Goal: Task Accomplishment & Management: Manage account settings

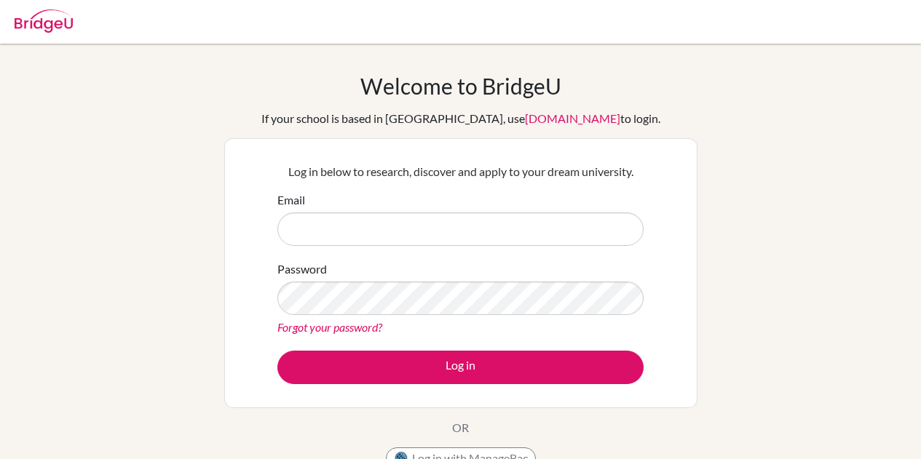
type input "[PERSON_NAME][EMAIL_ADDRESS][DOMAIN_NAME]"
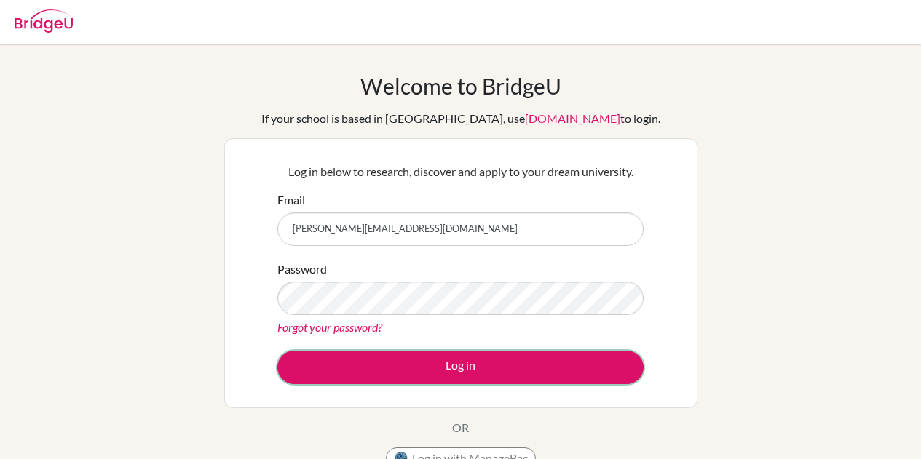
click at [522, 364] on button "Log in" at bounding box center [460, 367] width 366 height 33
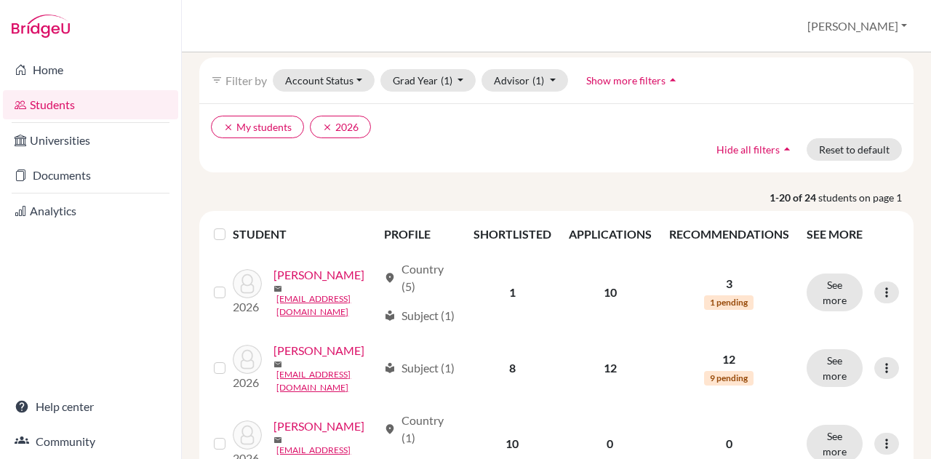
scroll to position [60, 0]
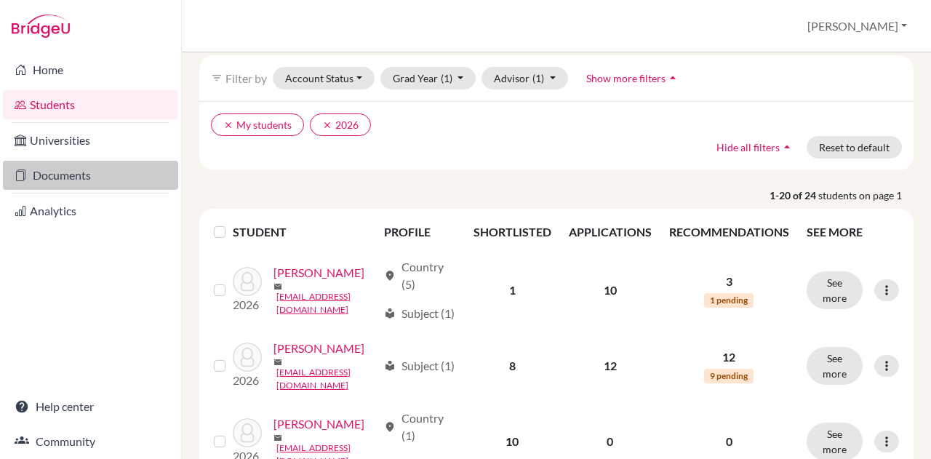
click at [96, 178] on link "Documents" at bounding box center [90, 175] width 175 height 29
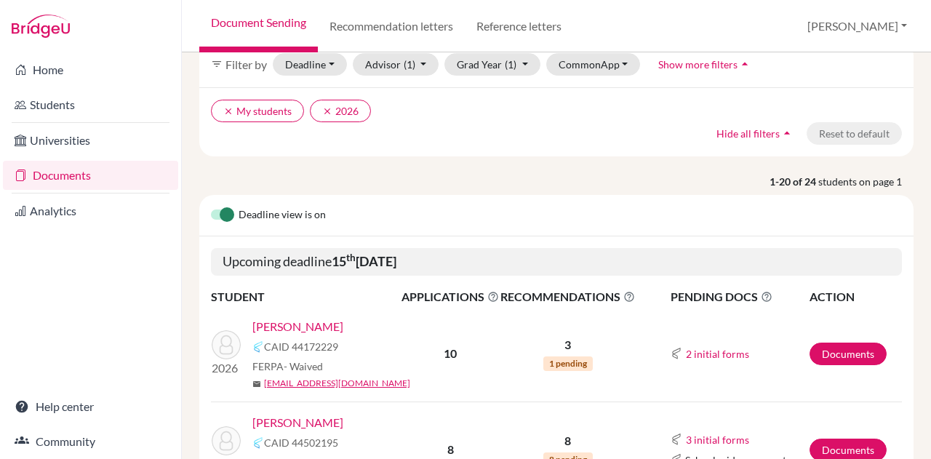
scroll to position [74, 0]
click at [287, 328] on link "Anderson, Raven" at bounding box center [298, 325] width 91 height 17
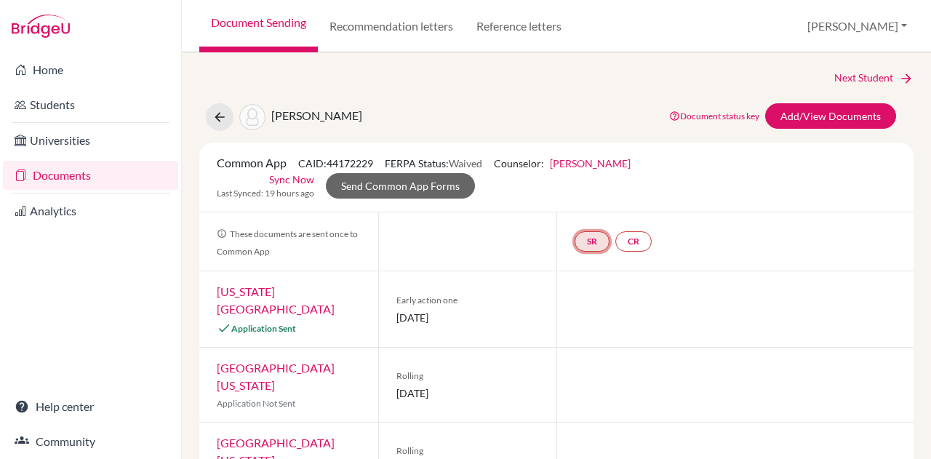
click at [578, 242] on link "SR" at bounding box center [592, 241] width 35 height 20
click at [603, 200] on link "School report" at bounding box center [592, 197] width 62 height 12
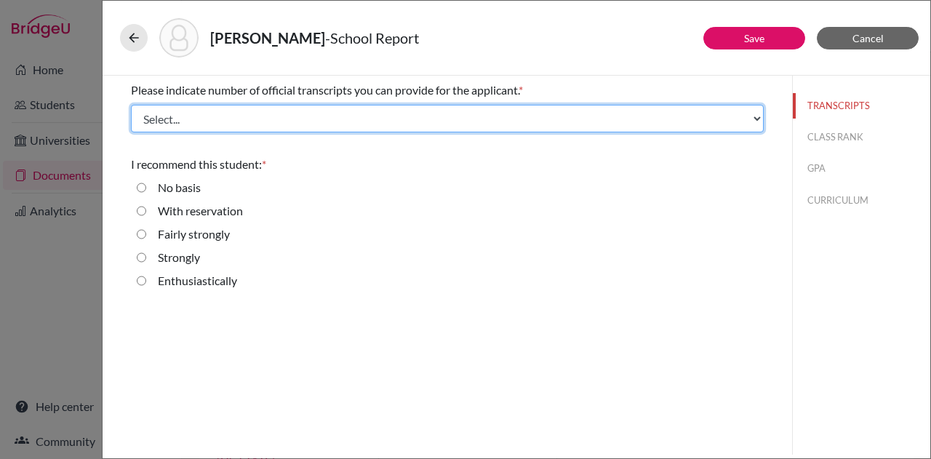
click at [191, 130] on select "Select... 1 2 3 4" at bounding box center [447, 119] width 633 height 28
click at [131, 105] on select "Select... 1 2 3 4" at bounding box center [447, 119] width 633 height 28
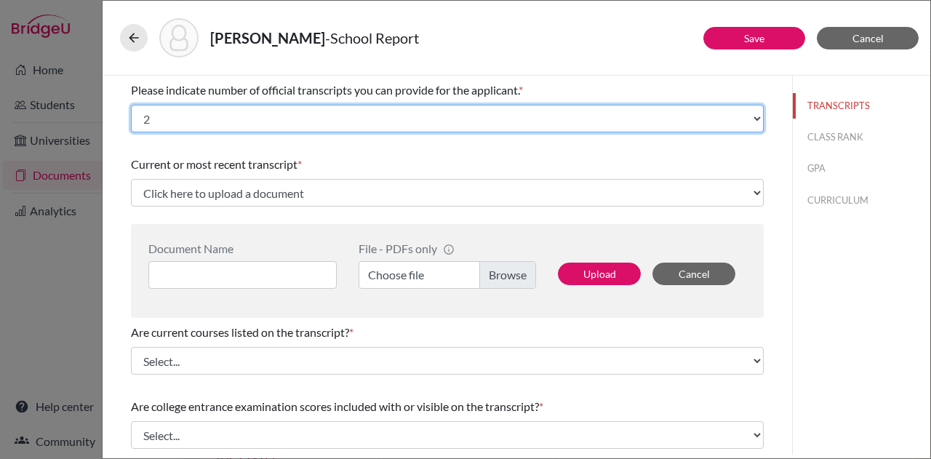
click at [235, 119] on select "Select... 1 2 3 4" at bounding box center [447, 119] width 633 height 28
select select "1"
click at [131, 105] on select "Select... 1 2 3 4" at bounding box center [447, 119] width 633 height 28
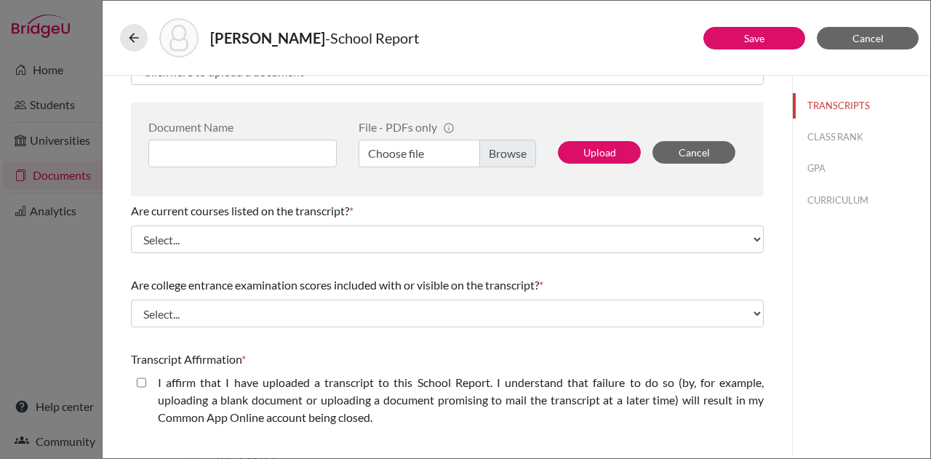
scroll to position [122, 0]
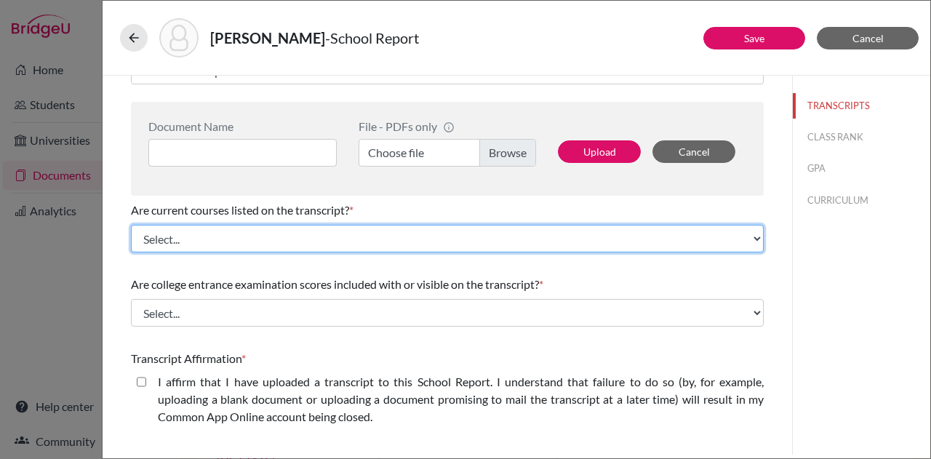
click at [269, 245] on select "Select... Yes No" at bounding box center [447, 239] width 633 height 28
select select "1"
click at [131, 225] on select "Select... Yes No" at bounding box center [447, 239] width 633 height 28
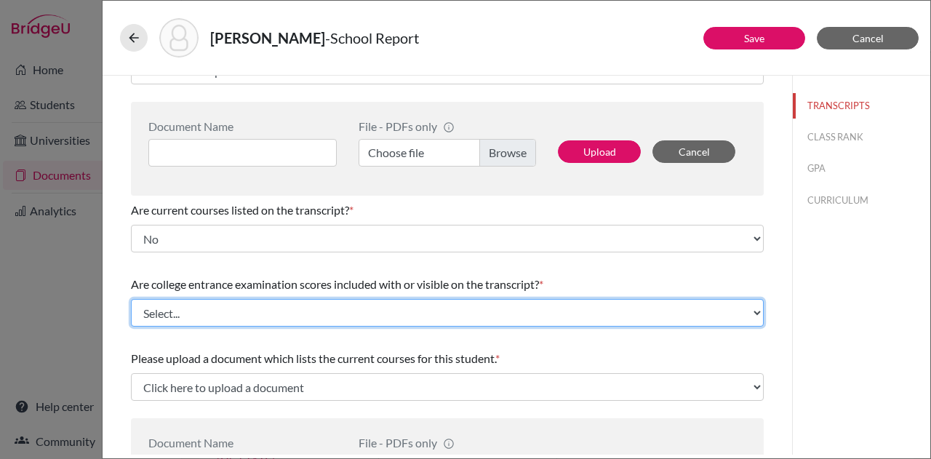
click at [277, 309] on select "Select... Yes No" at bounding box center [447, 313] width 633 height 28
select select "1"
click at [131, 299] on select "Select... Yes No" at bounding box center [447, 313] width 633 height 28
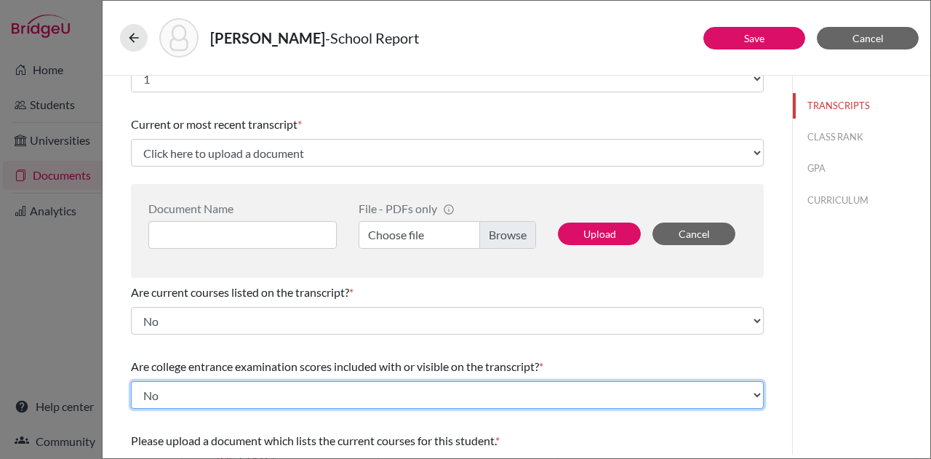
scroll to position [32, 0]
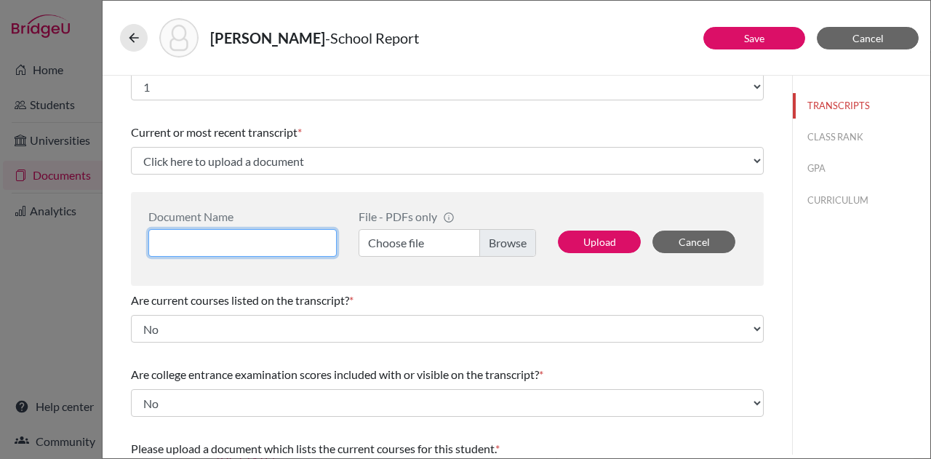
click at [285, 247] on input at bounding box center [242, 243] width 188 height 28
click at [501, 239] on label "Choose file" at bounding box center [448, 243] width 178 height 28
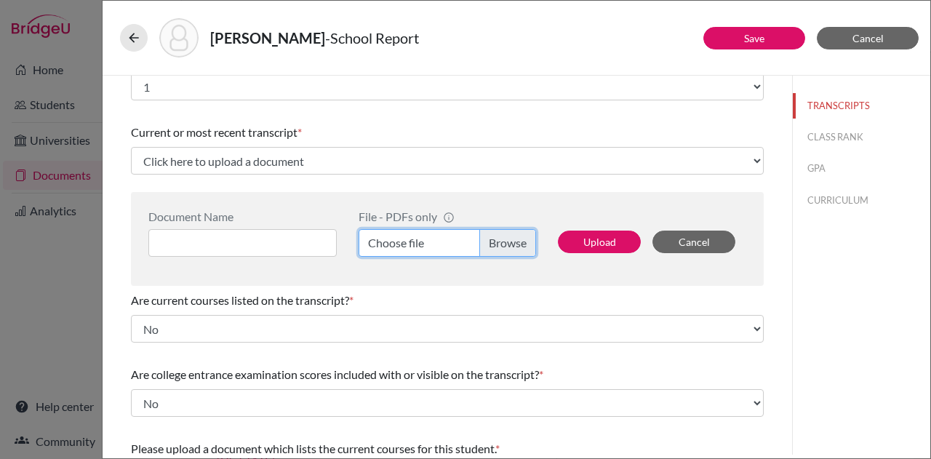
click at [501, 239] on input "Choose file" at bounding box center [448, 243] width 178 height 28
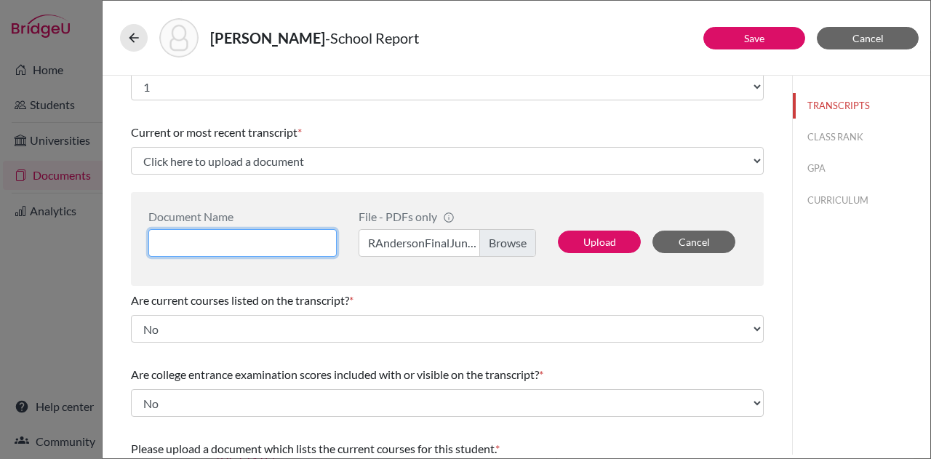
click at [291, 246] on input at bounding box center [242, 243] width 188 height 28
type input "Raven Final Jr. Transcript"
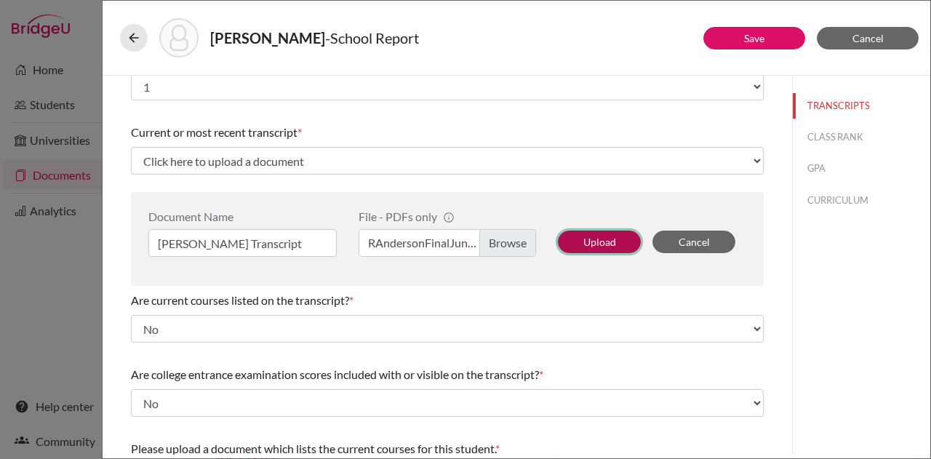
click at [608, 238] on button "Upload" at bounding box center [599, 242] width 83 height 23
select select "688616"
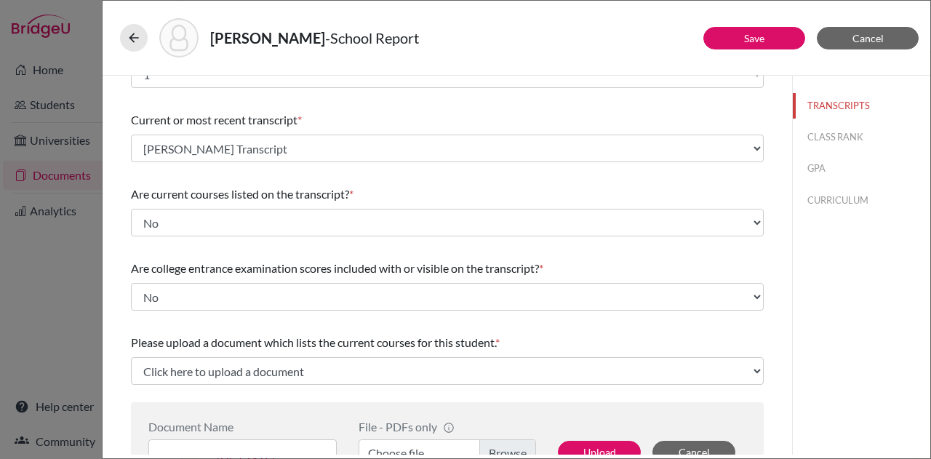
scroll to position [0, 0]
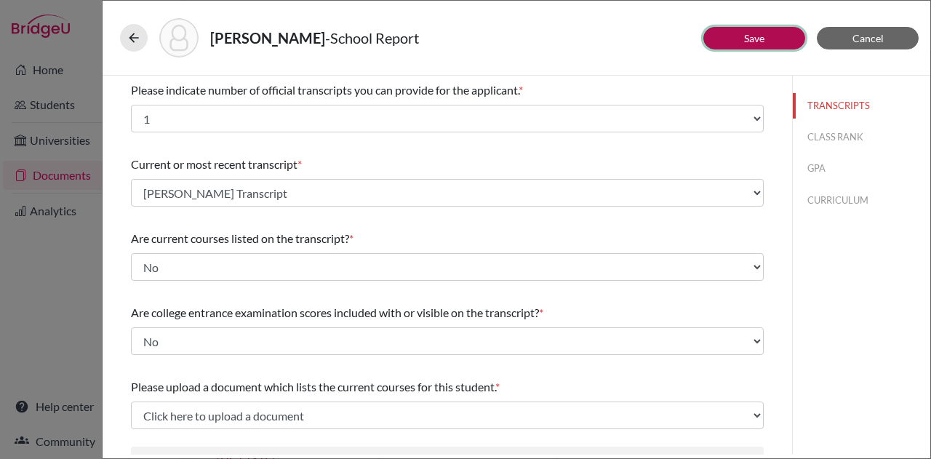
click at [746, 39] on link "Save" at bounding box center [754, 38] width 20 height 12
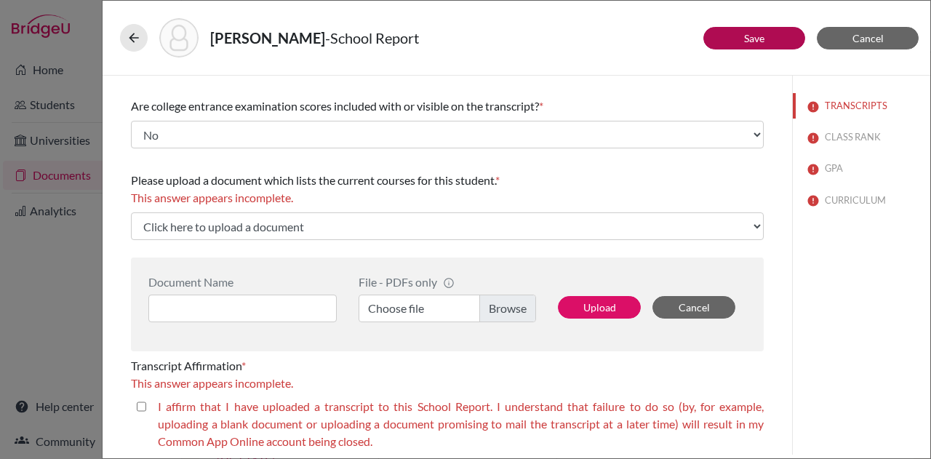
scroll to position [212, 0]
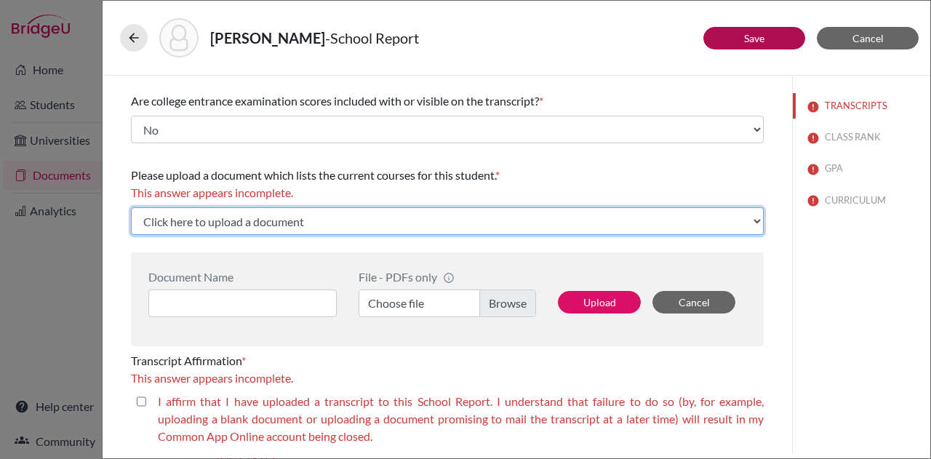
click at [309, 221] on select "Click here to upload a document Upload New File" at bounding box center [447, 221] width 633 height 28
select select "Upload New File"
click at [131, 207] on select "Click here to upload a document Upload New File" at bounding box center [447, 221] width 633 height 28
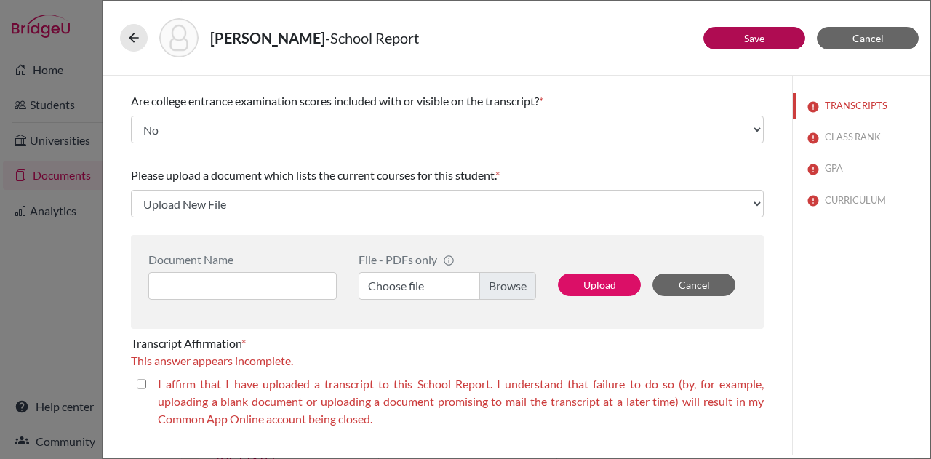
click at [405, 295] on label "Choose file" at bounding box center [448, 286] width 178 height 28
click at [405, 295] on input "Choose file" at bounding box center [448, 286] width 178 height 28
click at [266, 278] on input at bounding box center [242, 286] width 188 height 28
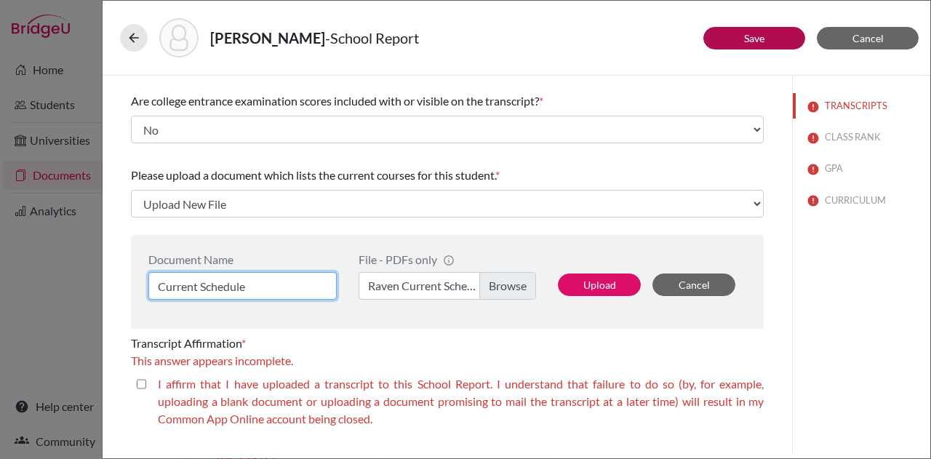
type input "Current Schedule"
click at [140, 385] on closed\ "I affirm that I have uploaded a transcript to this School Report. I understand …" at bounding box center [141, 384] width 9 height 17
checkbox closed\ "true"
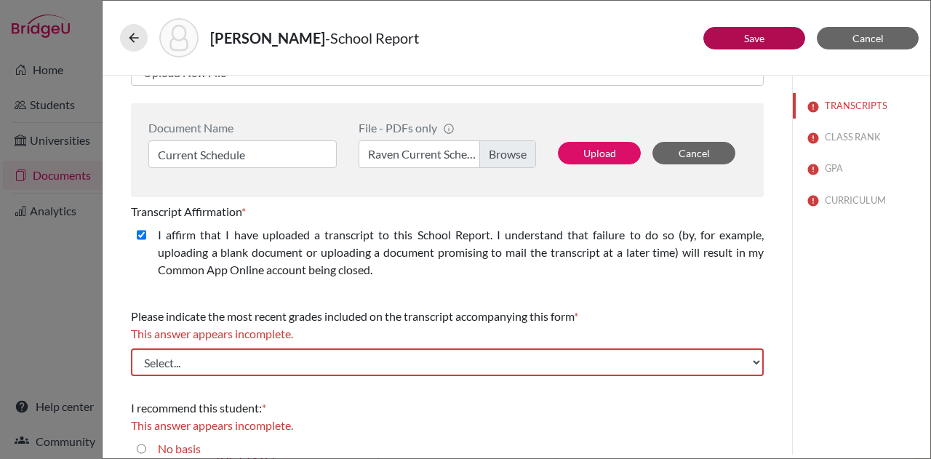
scroll to position [344, 0]
click at [595, 155] on button "Upload" at bounding box center [599, 152] width 83 height 23
select select "688617"
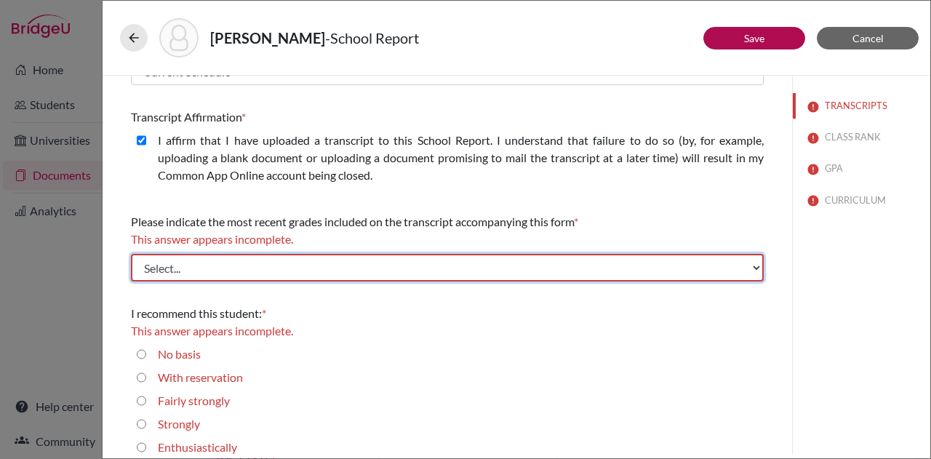
click at [317, 272] on select "Select... Final junior year grades 1st Quarter senior year grades 2nd Quarter/1…" at bounding box center [447, 268] width 633 height 28
select select "0"
click at [131, 254] on select "Select... Final junior year grades 1st Quarter senior year grades 2nd Quarter/1…" at bounding box center [447, 268] width 633 height 28
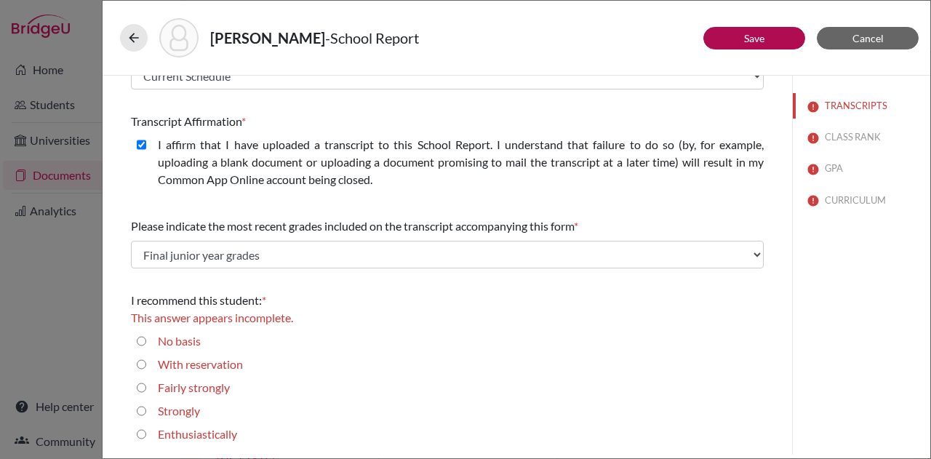
click at [136, 335] on div "No basis" at bounding box center [447, 344] width 633 height 23
click at [146, 348] on basis "No basis" at bounding box center [141, 341] width 9 height 17
radio basis "true"
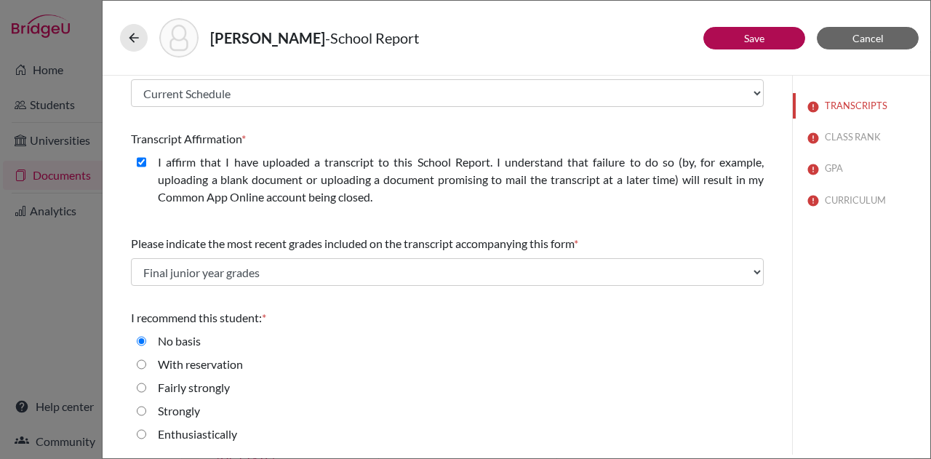
click at [139, 441] on input "Enthusiastically" at bounding box center [141, 434] width 9 height 17
radio input "true"
click at [138, 412] on input "Strongly" at bounding box center [141, 410] width 9 height 17
radio input "true"
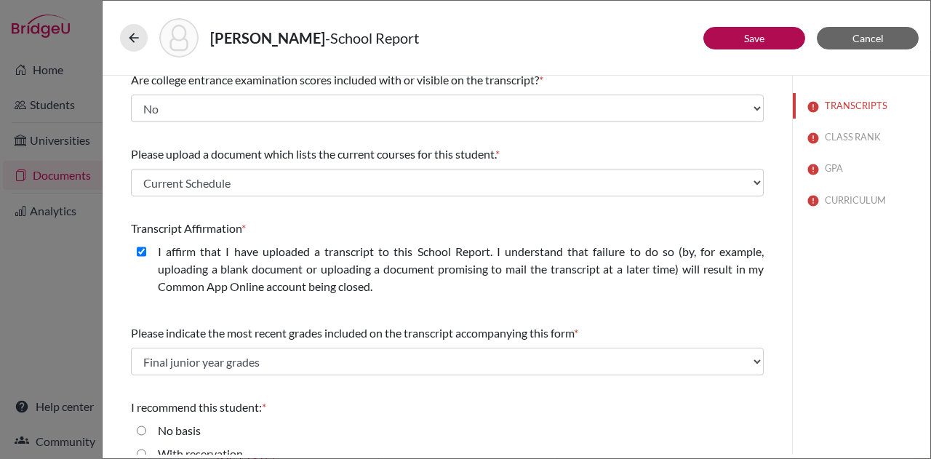
scroll to position [202, 0]
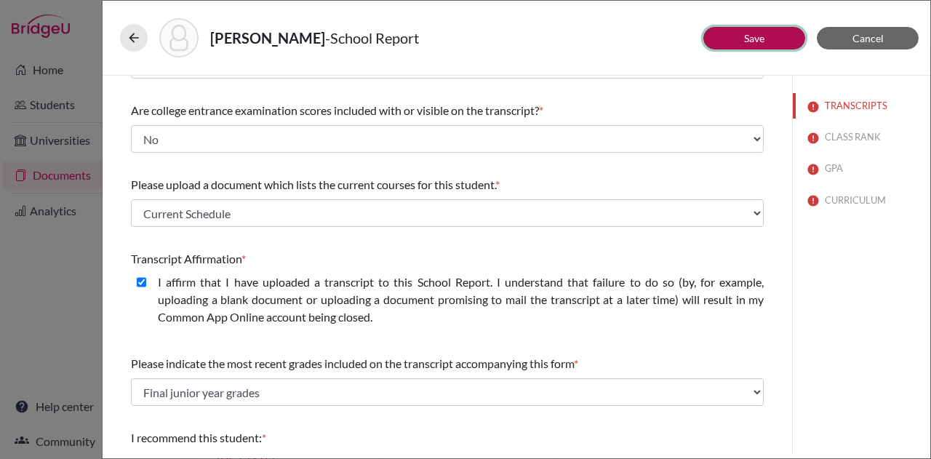
click at [739, 44] on button "Save" at bounding box center [755, 38] width 102 height 23
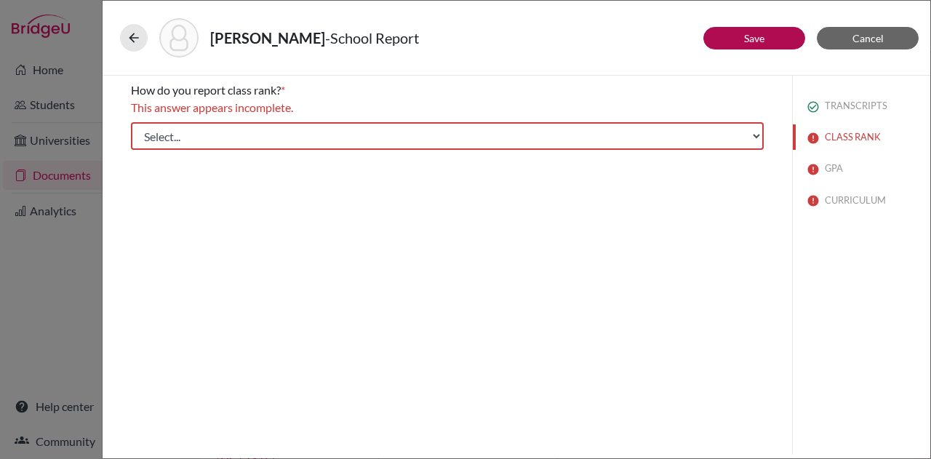
scroll to position [0, 0]
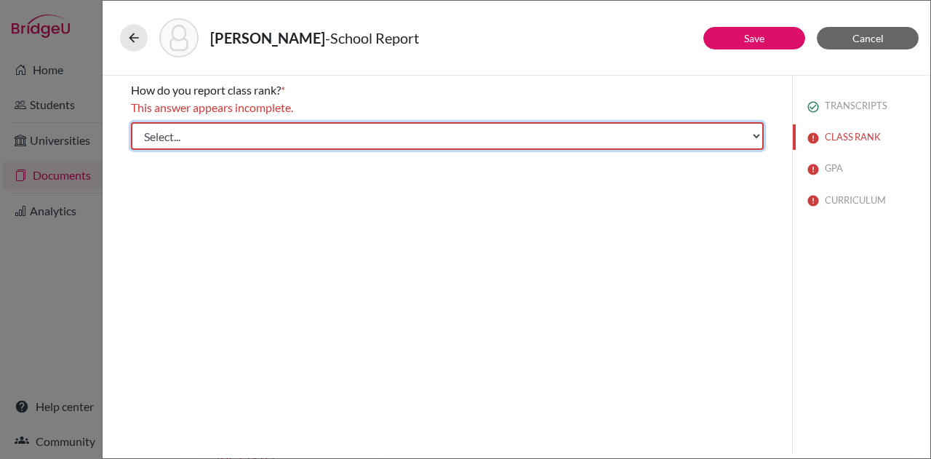
click at [298, 143] on select "Select... Exact Decile Quintile Quartile None" at bounding box center [447, 136] width 633 height 28
select select "1"
click at [131, 122] on select "Select... Exact Decile Quintile Quartile None" at bounding box center [447, 136] width 633 height 28
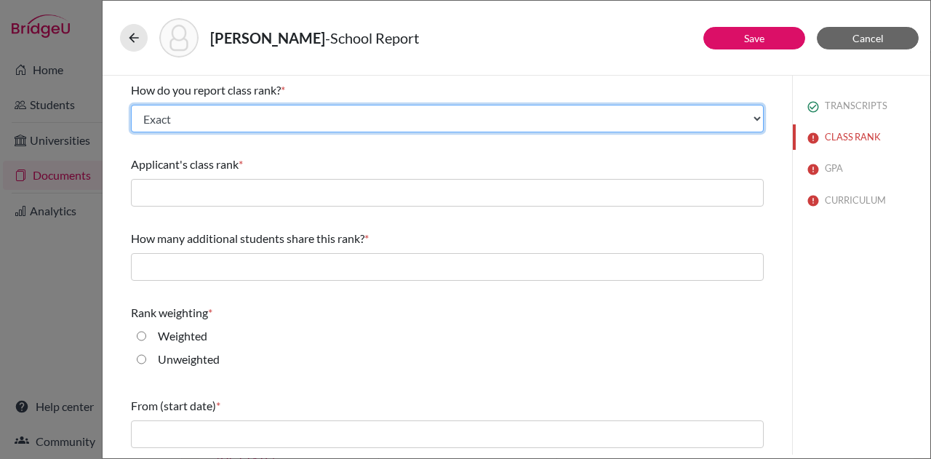
scroll to position [74, 0]
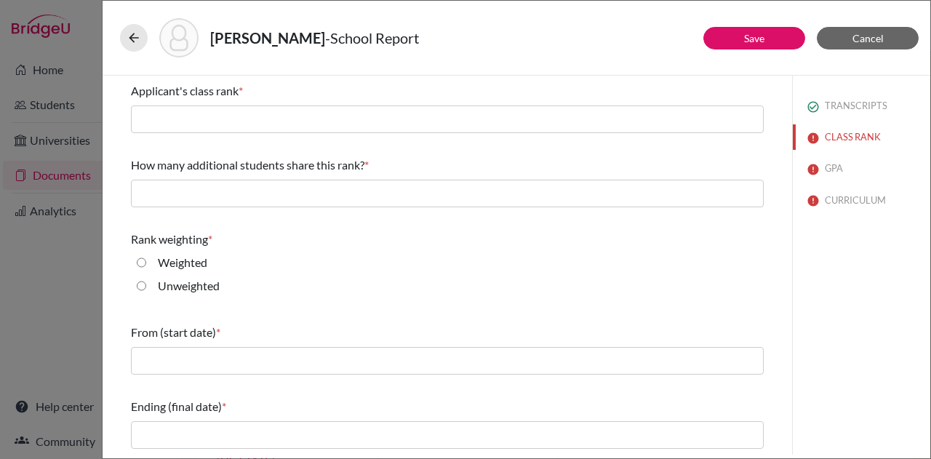
click at [771, 19] on div "Anderson, Raven - School Report" at bounding box center [516, 37] width 793 height 39
click at [770, 26] on div "Anderson, Raven - School Report" at bounding box center [516, 37] width 793 height 39
click at [768, 36] on button "Save" at bounding box center [755, 38] width 102 height 23
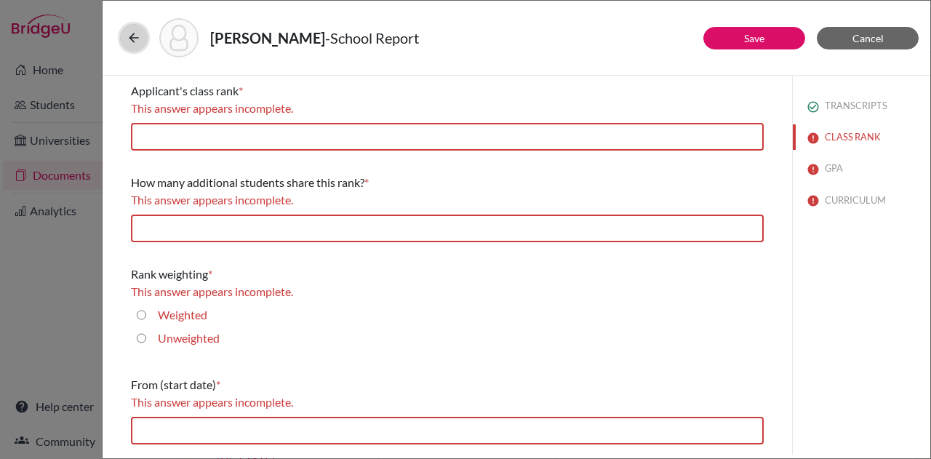
click at [140, 35] on icon at bounding box center [134, 38] width 15 height 15
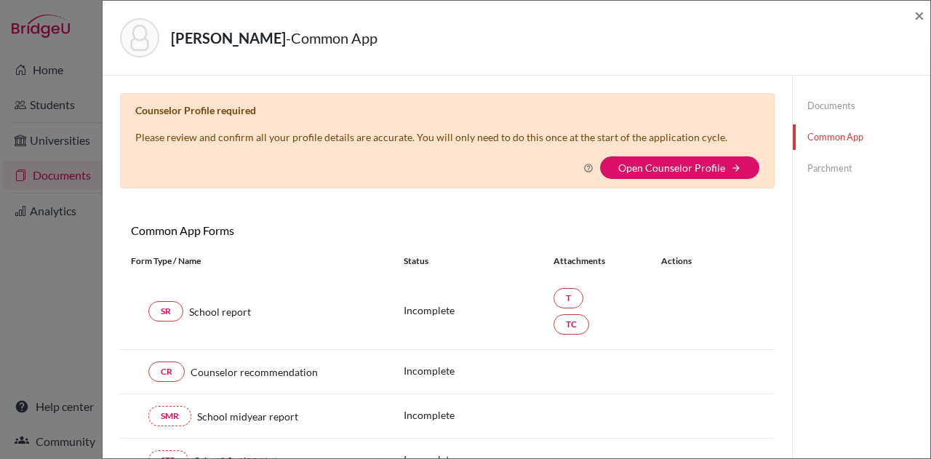
click at [819, 103] on link "Documents" at bounding box center [862, 105] width 138 height 25
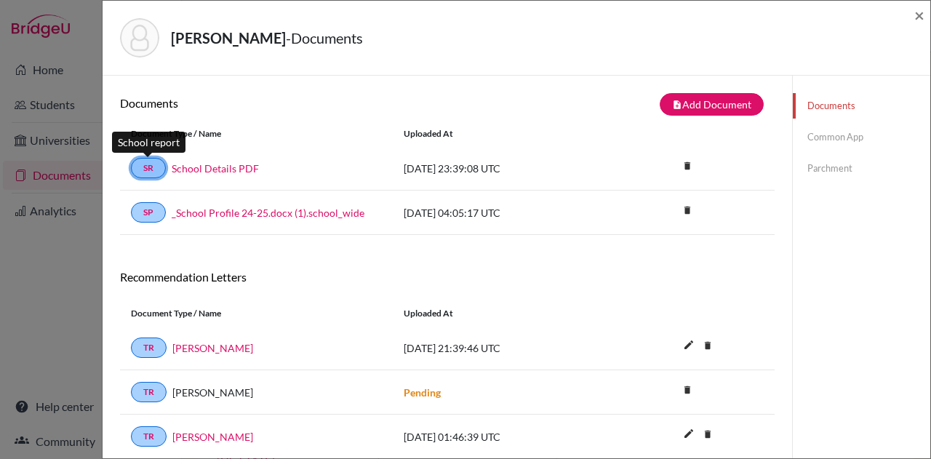
click at [145, 170] on link "SR" at bounding box center [148, 168] width 35 height 20
click at [322, 137] on div "Document Type / Name" at bounding box center [256, 133] width 273 height 13
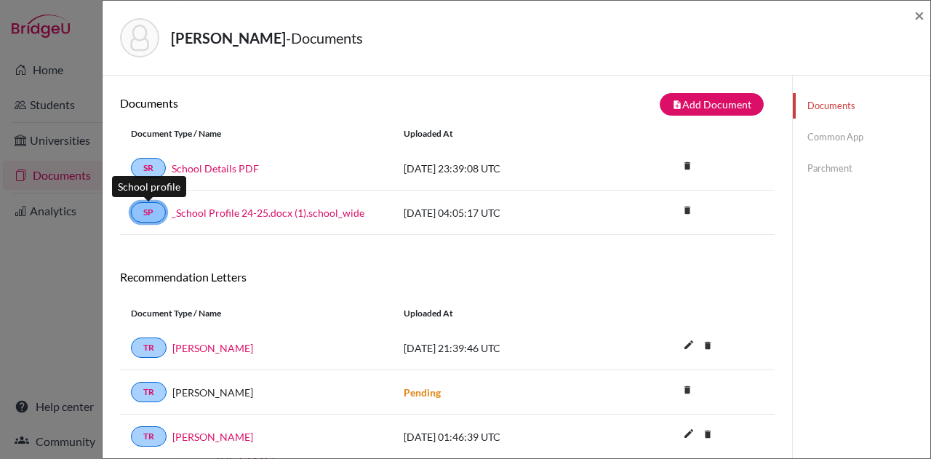
click at [160, 212] on link "SP" at bounding box center [148, 212] width 35 height 20
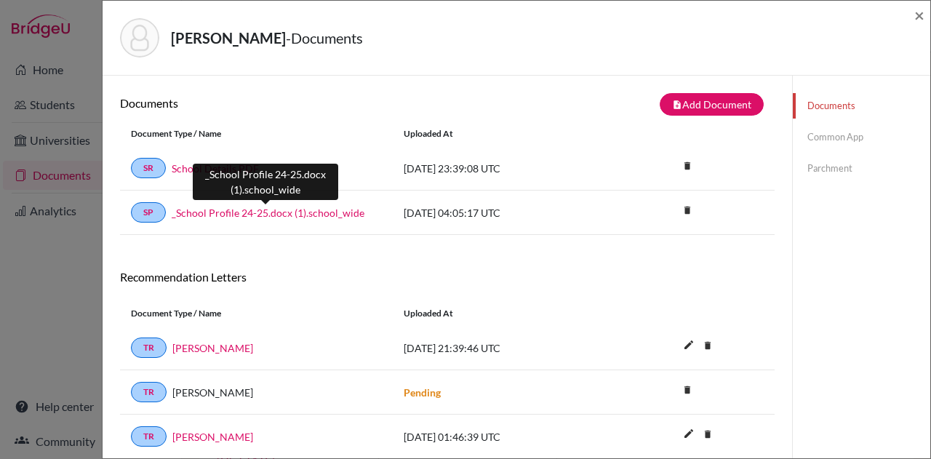
click at [259, 217] on link "_School Profile 24-25.docx (1).school_wide" at bounding box center [268, 212] width 193 height 15
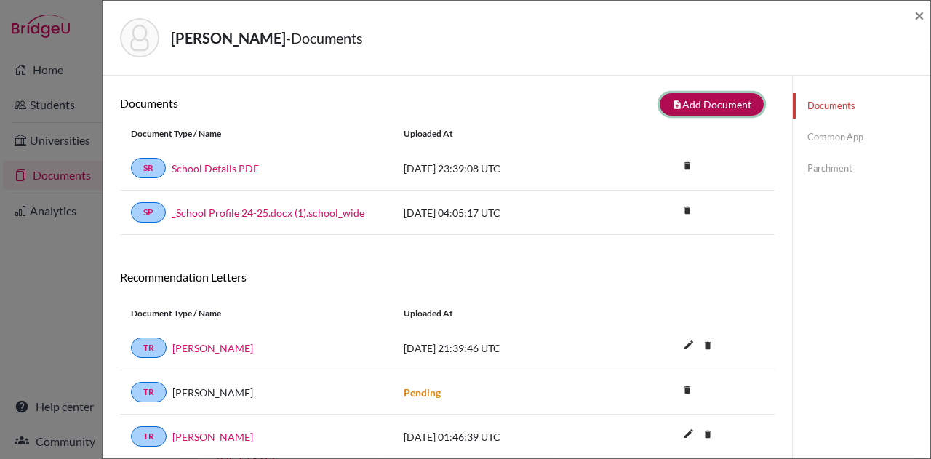
click at [736, 107] on button "note_add Add Document" at bounding box center [712, 104] width 104 height 23
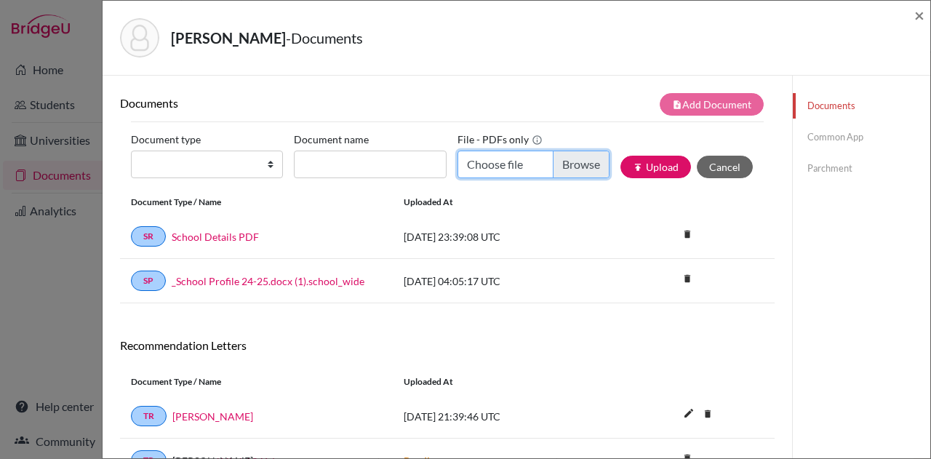
click at [509, 157] on input "Choose file" at bounding box center [534, 165] width 152 height 28
type input "C:\fakepath\School Profile 25-26.PDF"
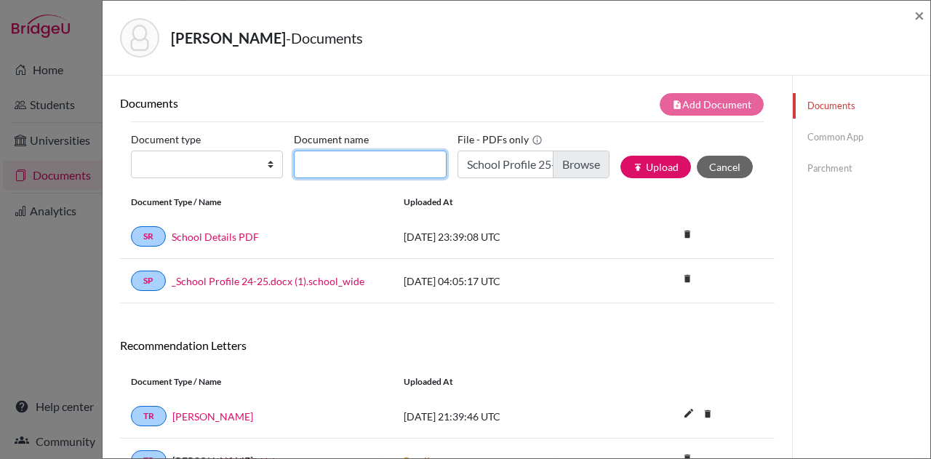
click at [322, 170] on input "Document name" at bounding box center [370, 165] width 152 height 28
type input "S"
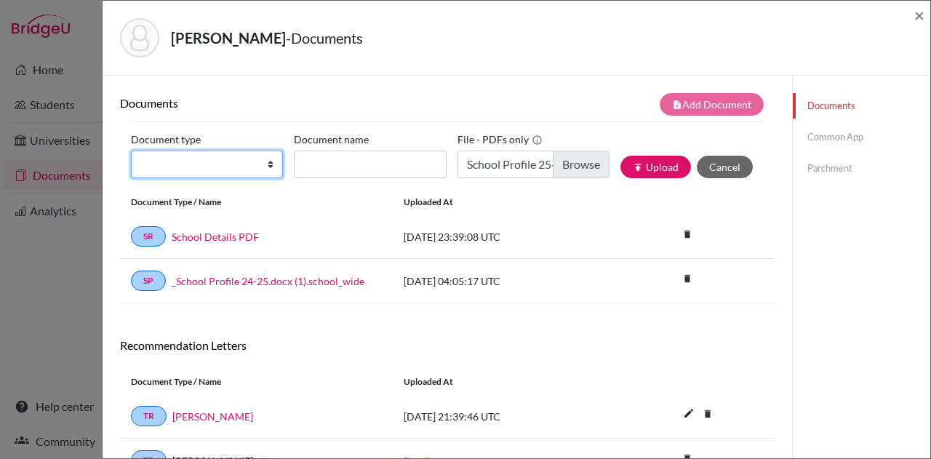
click at [204, 159] on select "Change explanation for Common App reports Counselor recommendation Internationa…" at bounding box center [207, 165] width 152 height 28
select select "1"
click at [131, 151] on select "Change explanation for Common App reports Counselor recommendation Internationa…" at bounding box center [207, 165] width 152 height 28
click at [917, 15] on span "×" at bounding box center [920, 14] width 10 height 21
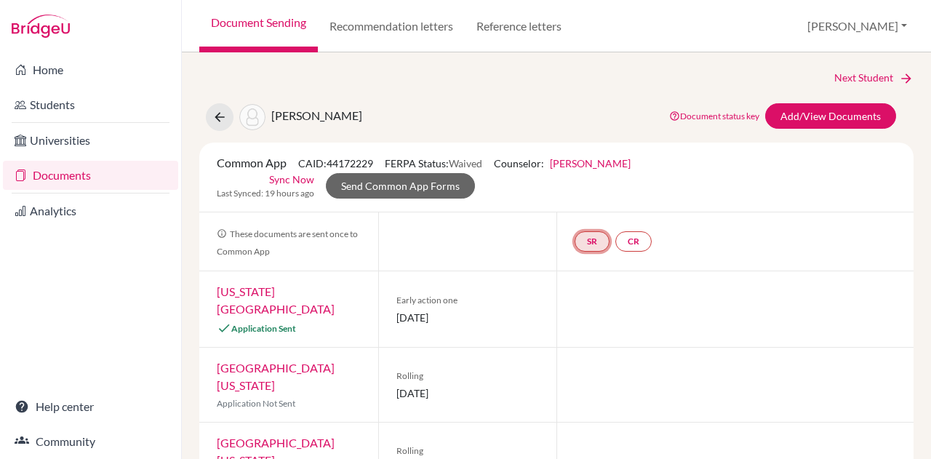
click at [584, 249] on link "SR" at bounding box center [592, 241] width 35 height 20
click at [587, 199] on link "School report" at bounding box center [592, 197] width 62 height 12
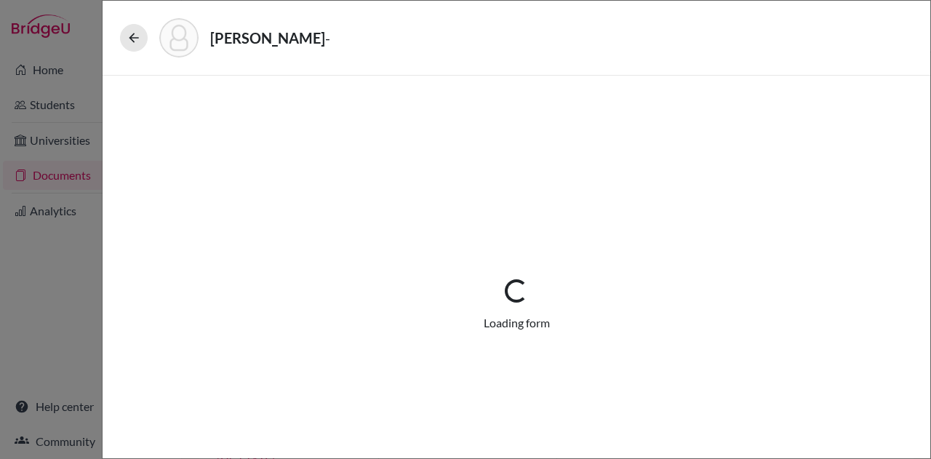
select select "1"
select select "688616"
select select "1"
select select "688617"
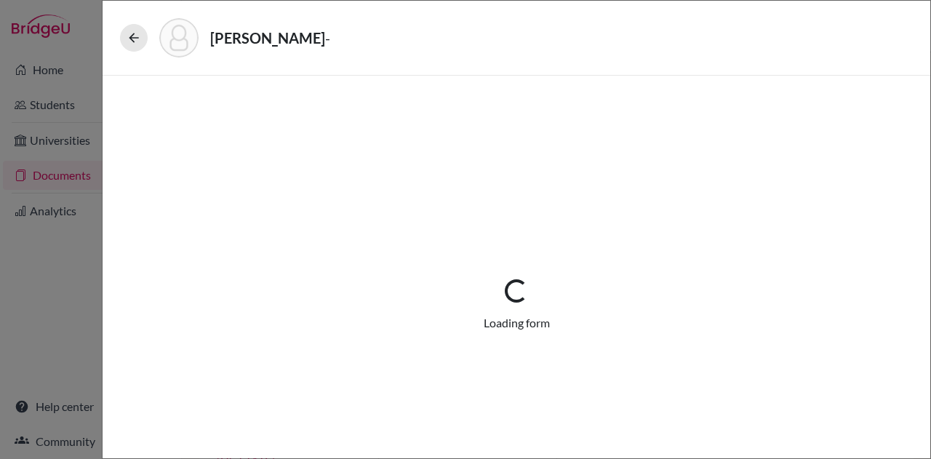
select select "0"
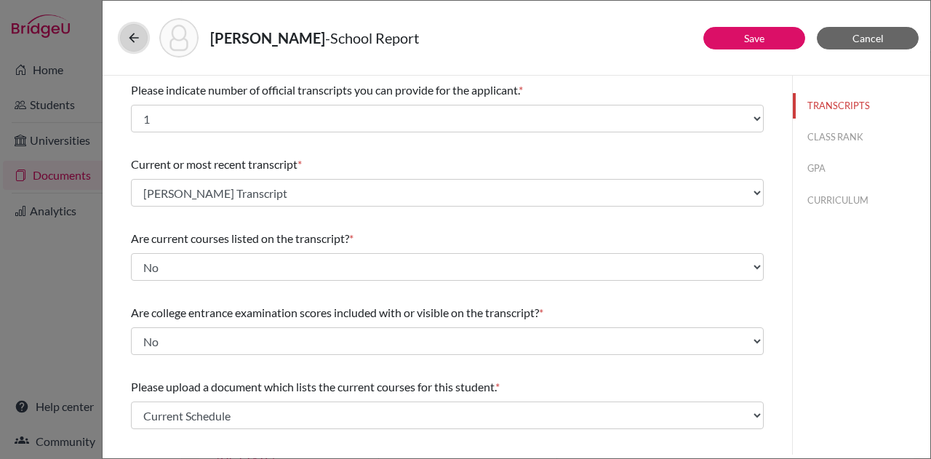
click at [131, 43] on icon at bounding box center [134, 38] width 15 height 15
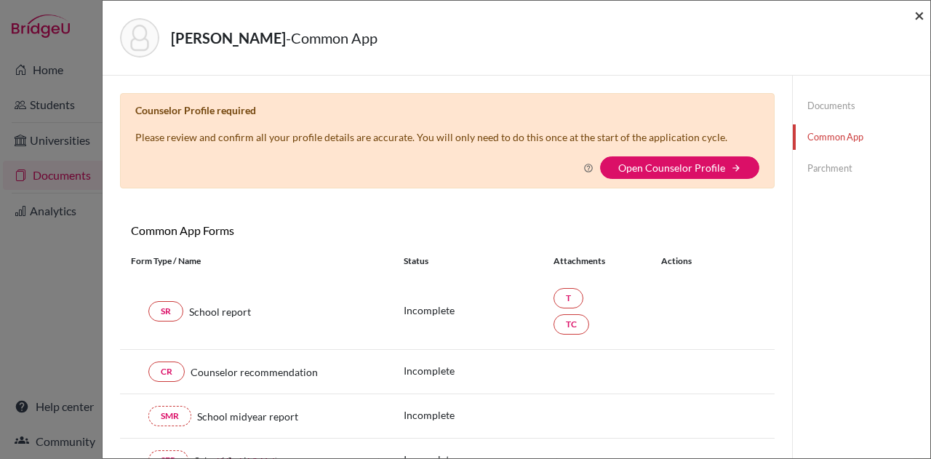
click at [917, 16] on span "×" at bounding box center [920, 14] width 10 height 21
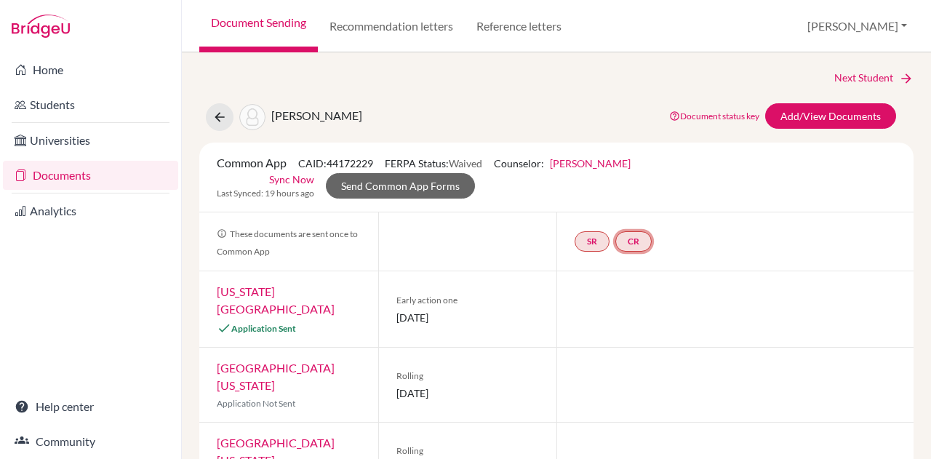
click at [628, 243] on link "CR" at bounding box center [634, 241] width 36 height 20
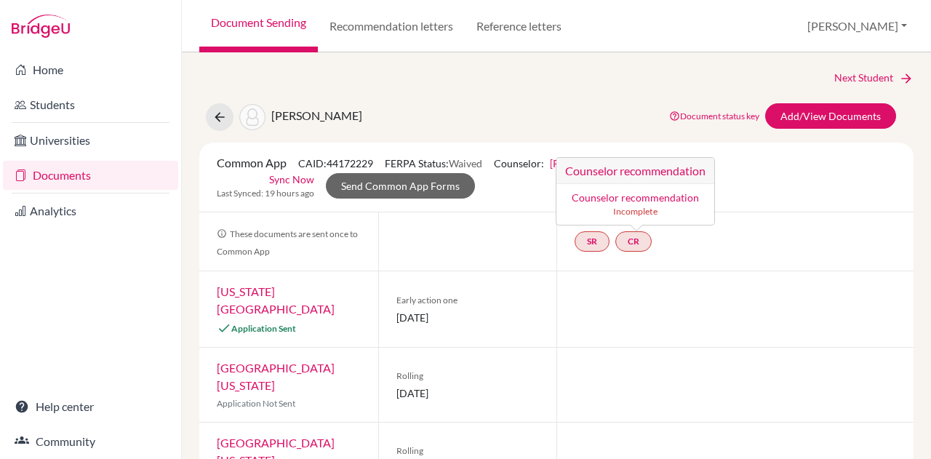
click at [633, 197] on link "Counselor recommendation" at bounding box center [635, 197] width 127 height 12
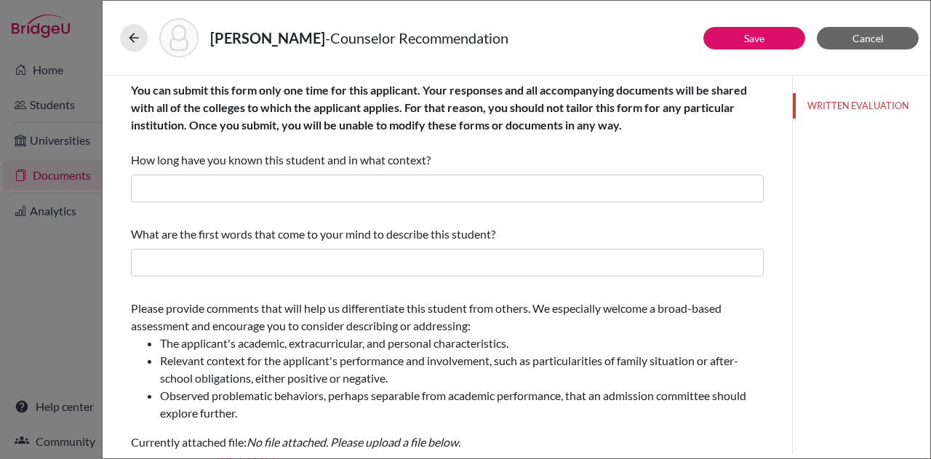
click at [861, 26] on div "Anderson, Raven - Counselor Recommendation" at bounding box center [516, 37] width 793 height 39
click at [854, 36] on span "Cancel" at bounding box center [868, 38] width 31 height 12
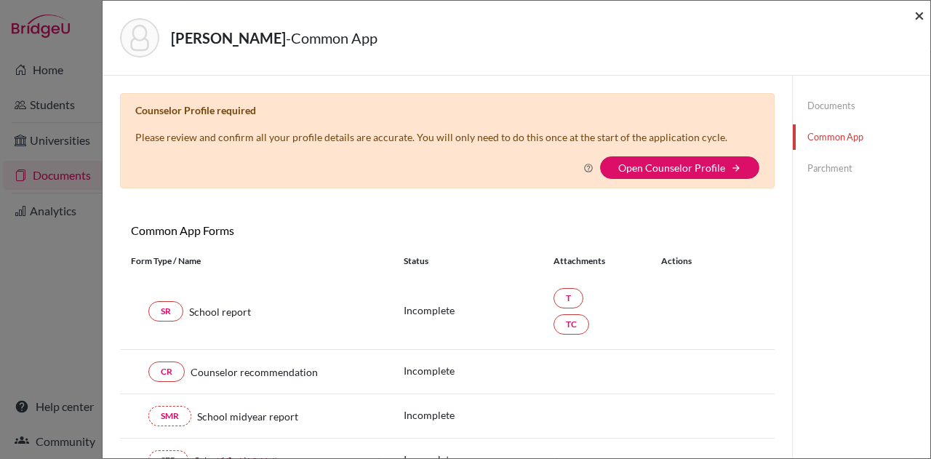
click at [919, 20] on span "×" at bounding box center [920, 14] width 10 height 21
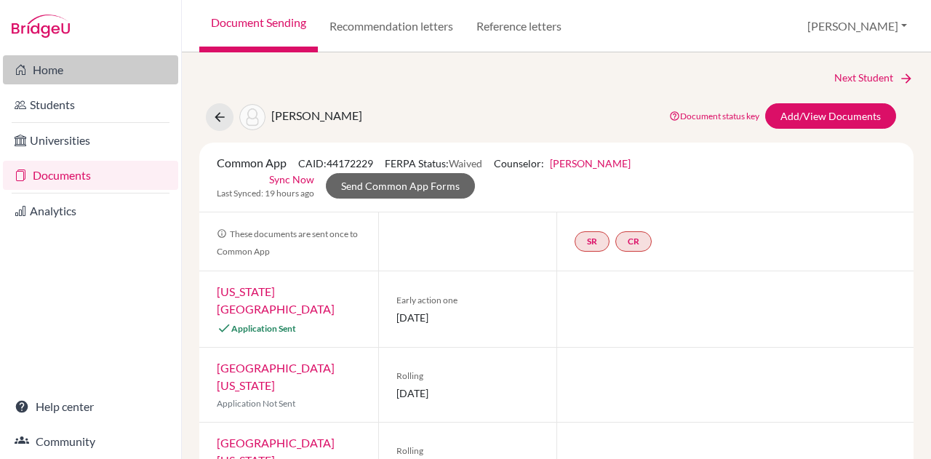
click at [47, 68] on link "Home" at bounding box center [90, 69] width 175 height 29
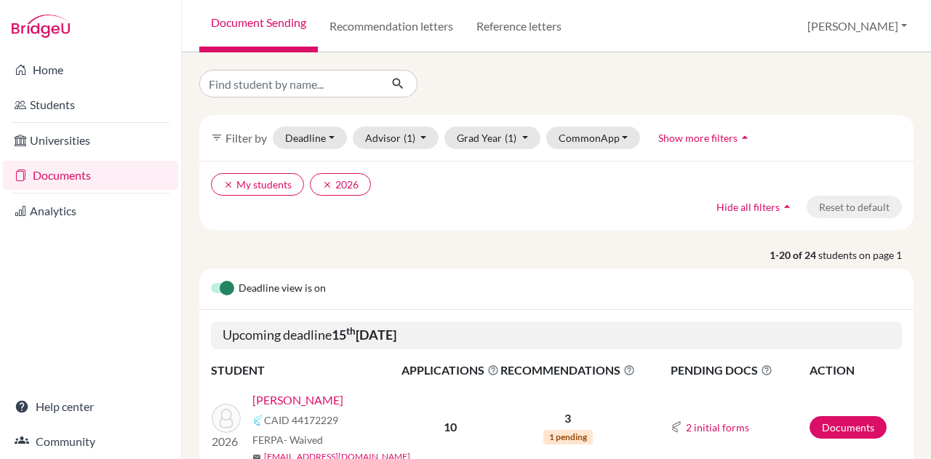
click at [188, 56] on div "filter_list Filter by Deadline - Select a date range Or double click for a sing…" at bounding box center [557, 255] width 750 height 407
click at [902, 33] on button "[PERSON_NAME]" at bounding box center [857, 26] width 113 height 28
click at [855, 80] on link "School Settings" at bounding box center [803, 82] width 115 height 23
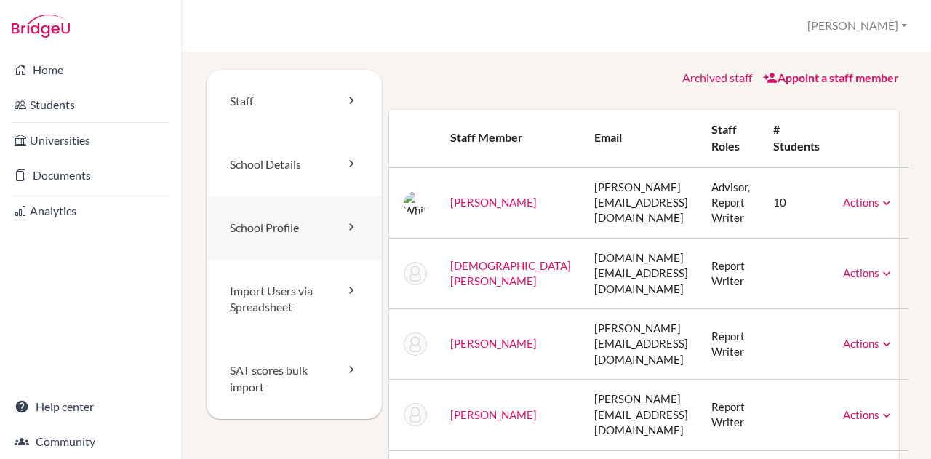
click at [346, 224] on icon at bounding box center [351, 227] width 15 height 15
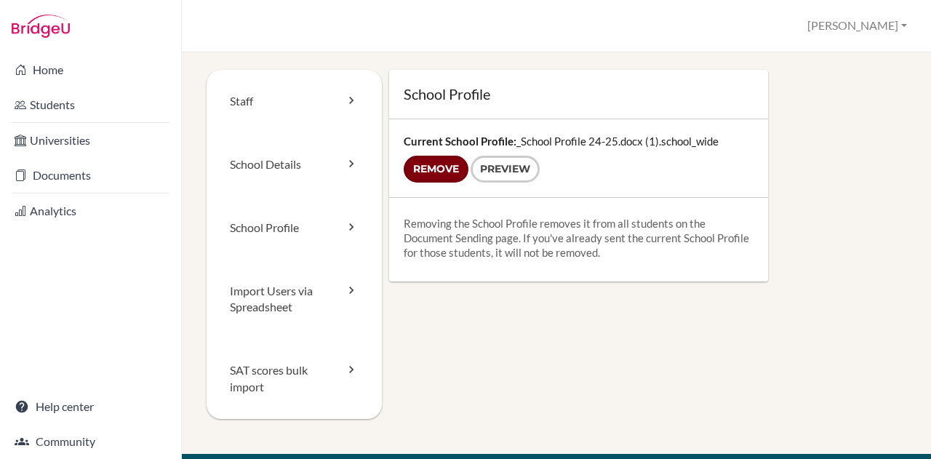
click at [445, 180] on input "Remove" at bounding box center [436, 169] width 65 height 27
click at [354, 167] on icon at bounding box center [351, 163] width 15 height 15
click at [352, 167] on icon at bounding box center [351, 163] width 15 height 15
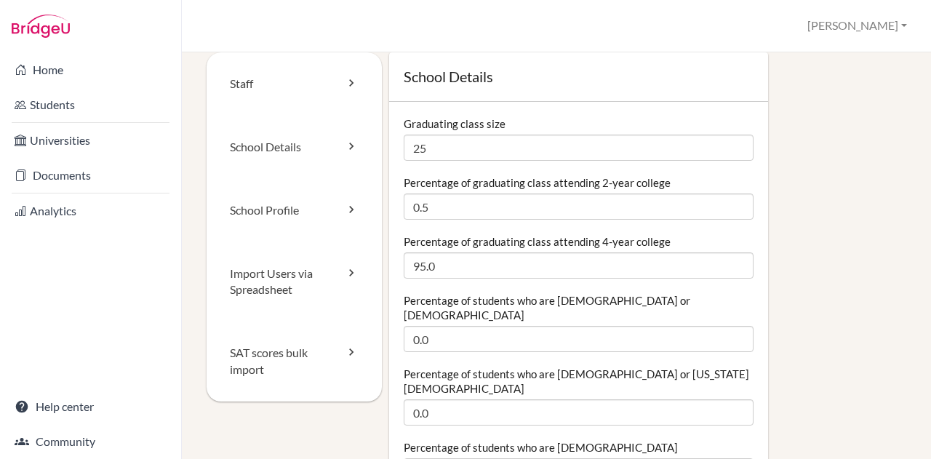
scroll to position [22, 0]
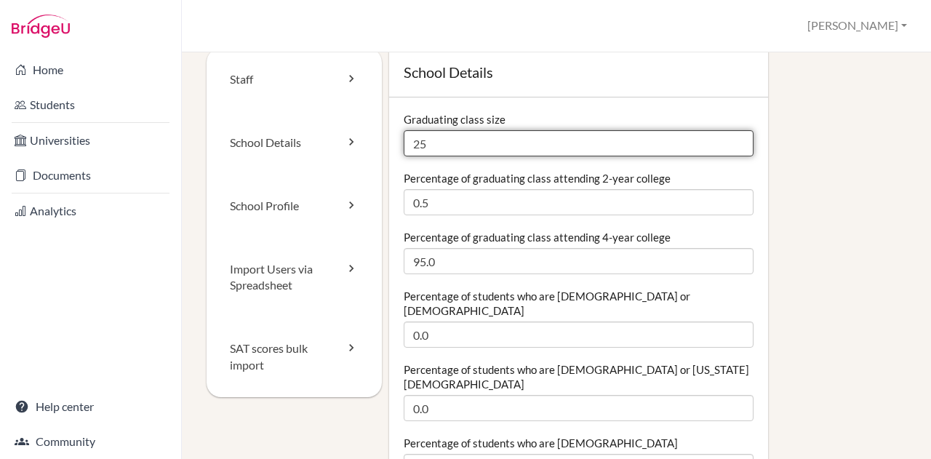
click at [457, 148] on input "25" at bounding box center [579, 143] width 350 height 26
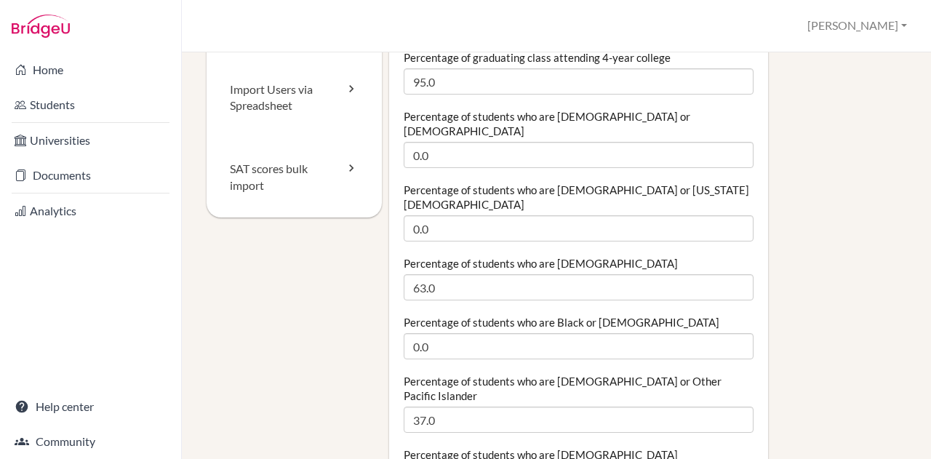
scroll to position [202, 0]
type input "22"
click at [683, 255] on div "Percentage of students who are Asian 63.0" at bounding box center [579, 277] width 350 height 44
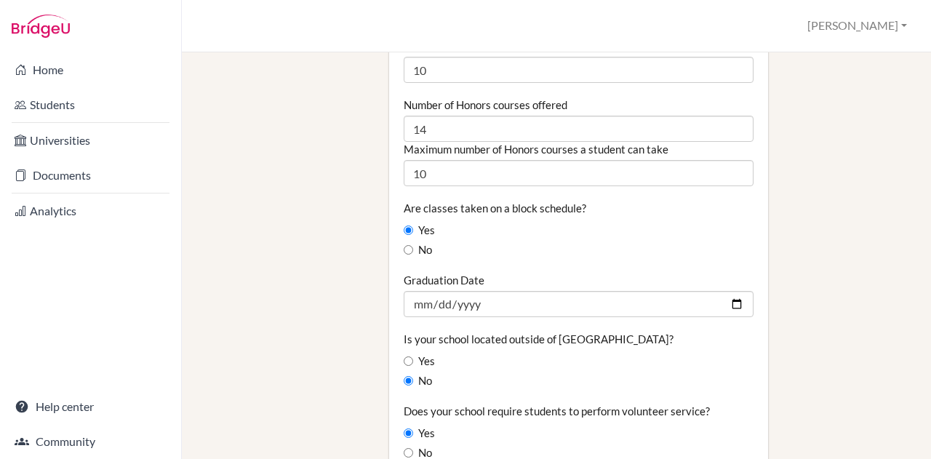
scroll to position [1153, 0]
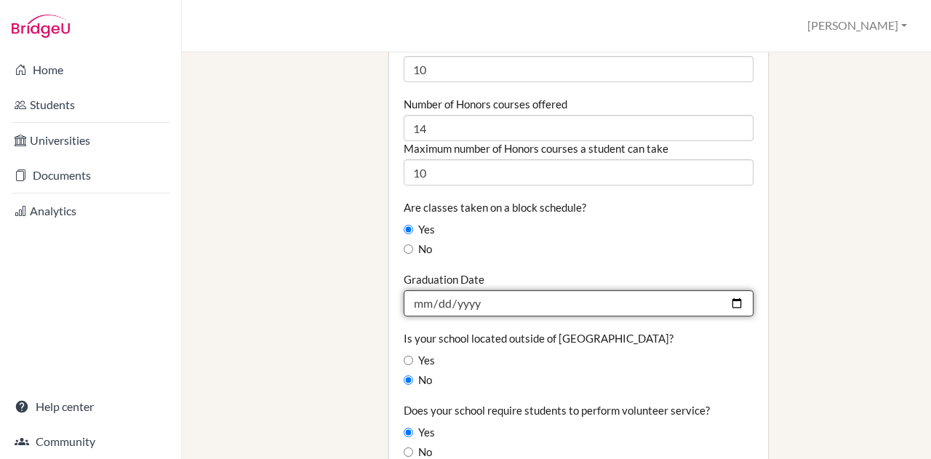
click at [511, 290] on input "2025-05-24" at bounding box center [579, 303] width 350 height 26
click at [440, 290] on input "2025-05-24" at bounding box center [579, 303] width 350 height 26
type input "[DATE]"
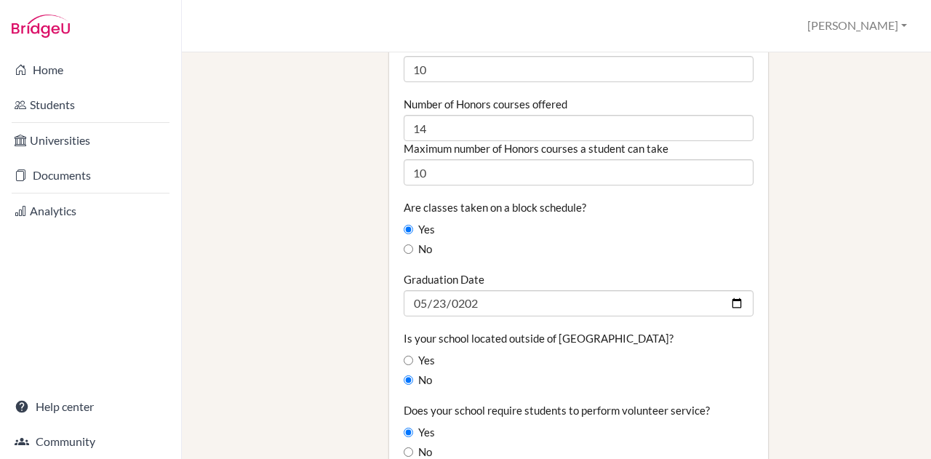
click at [623, 373] on div "No" at bounding box center [579, 381] width 350 height 16
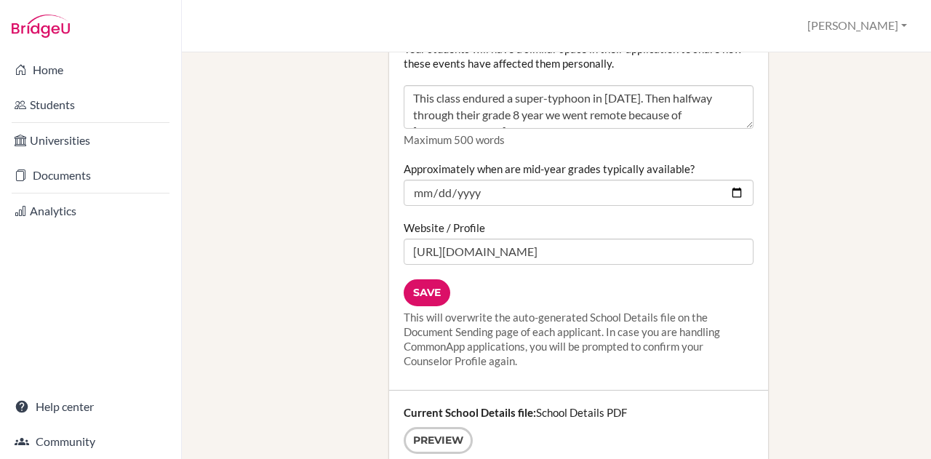
scroll to position [1886, 0]
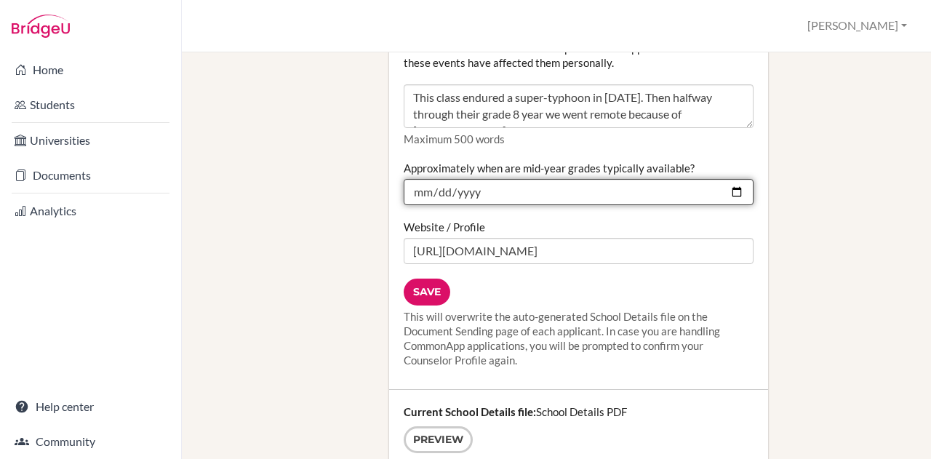
click at [486, 179] on input "2025-01-30" at bounding box center [579, 192] width 350 height 26
click at [480, 179] on input "2025-01-30" at bounding box center [579, 192] width 350 height 26
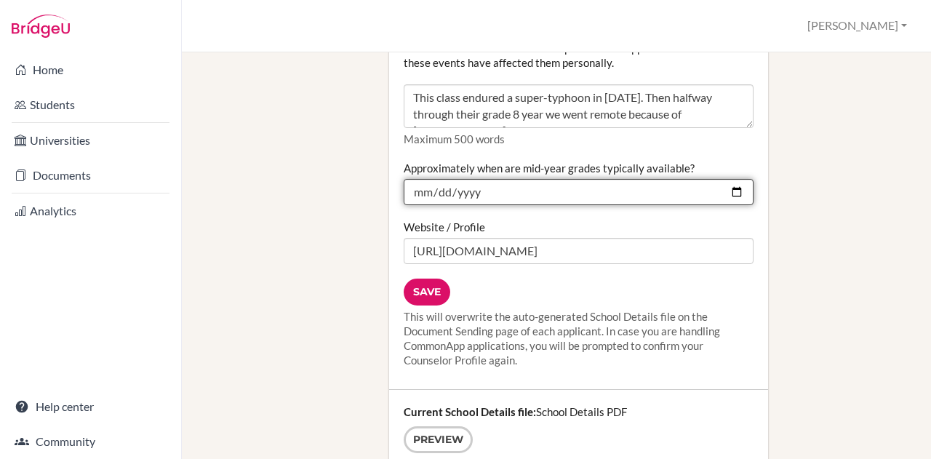
click at [471, 179] on input "2025-01-30" at bounding box center [579, 192] width 350 height 26
type input "2026-01-30"
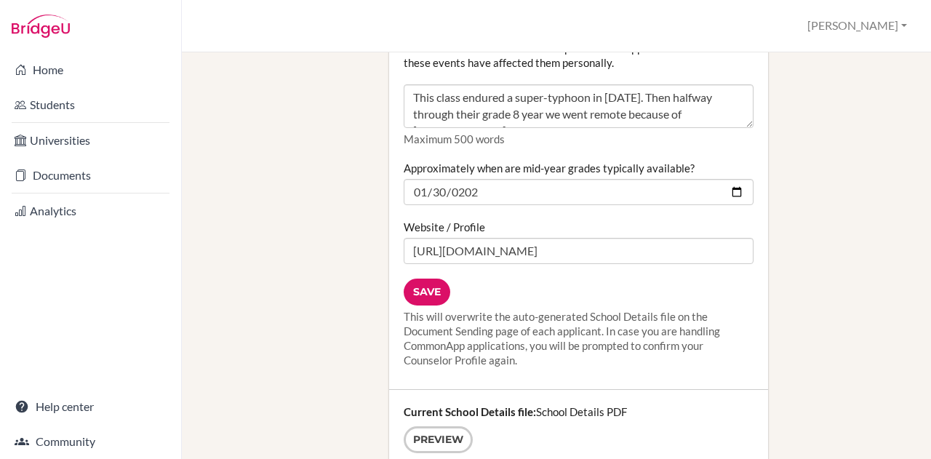
click at [510, 328] on div "This will overwrite the auto-generated School Details file on the Document Send…" at bounding box center [579, 338] width 350 height 58
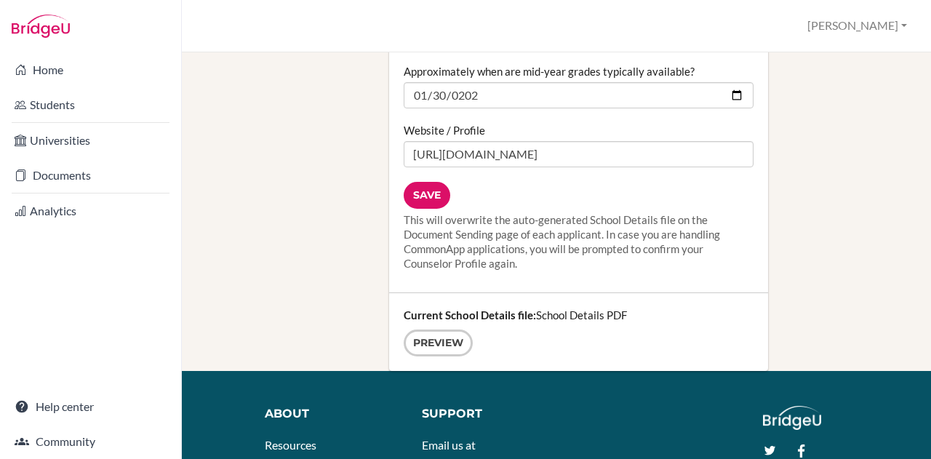
scroll to position [1984, 0]
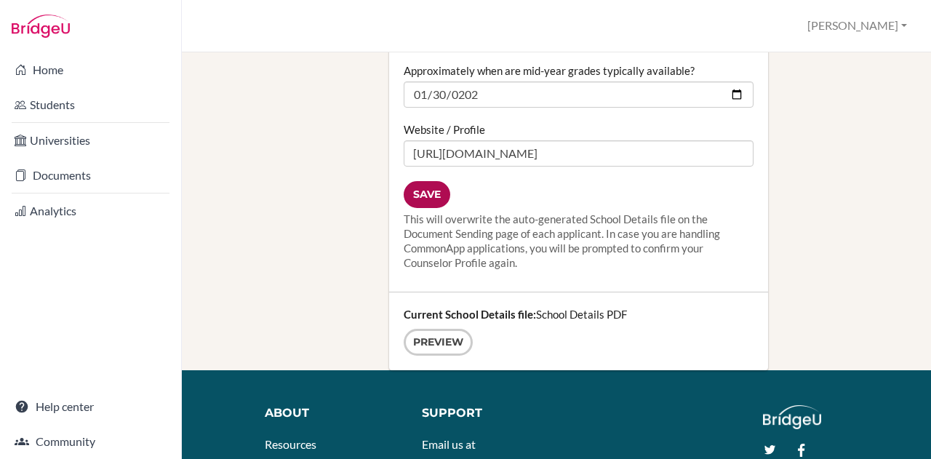
click at [434, 181] on input "Save" at bounding box center [427, 194] width 47 height 27
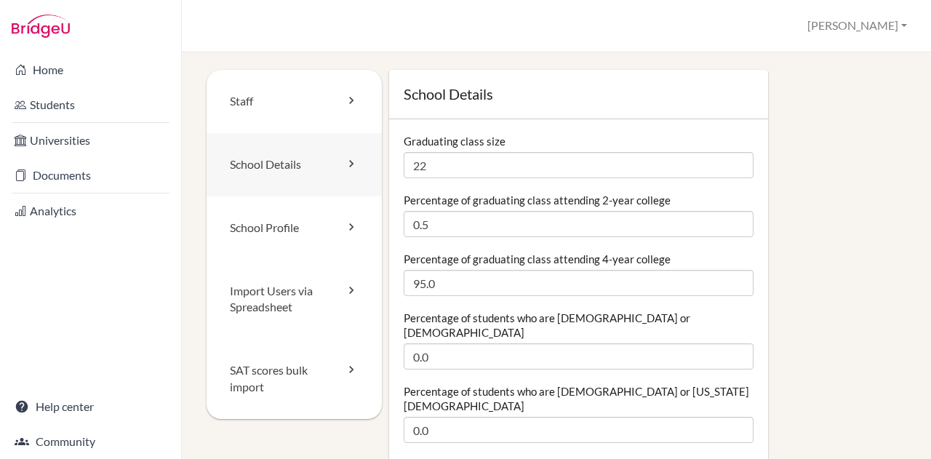
click at [327, 173] on link "School Details" at bounding box center [294, 164] width 175 height 63
click at [344, 99] on icon at bounding box center [351, 100] width 15 height 15
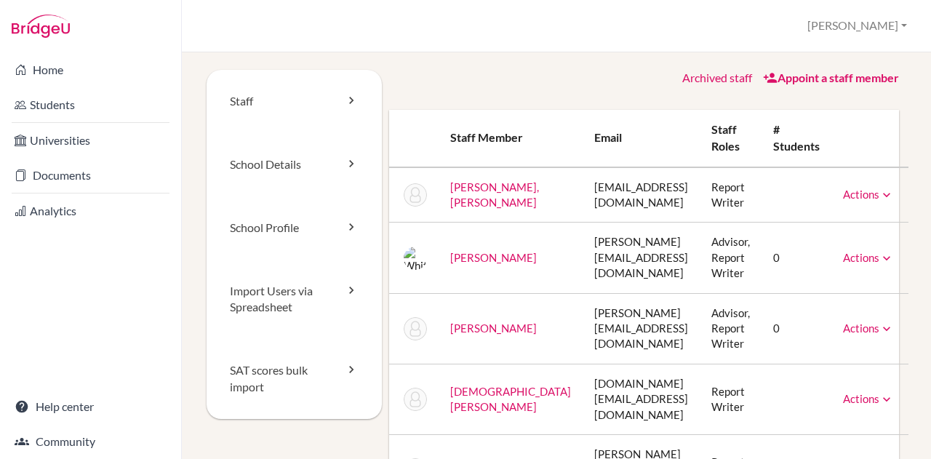
click at [859, 194] on link "Actions" at bounding box center [868, 194] width 51 height 13
click at [875, 143] on th at bounding box center [870, 138] width 77 height 57
click at [349, 223] on icon at bounding box center [351, 227] width 15 height 15
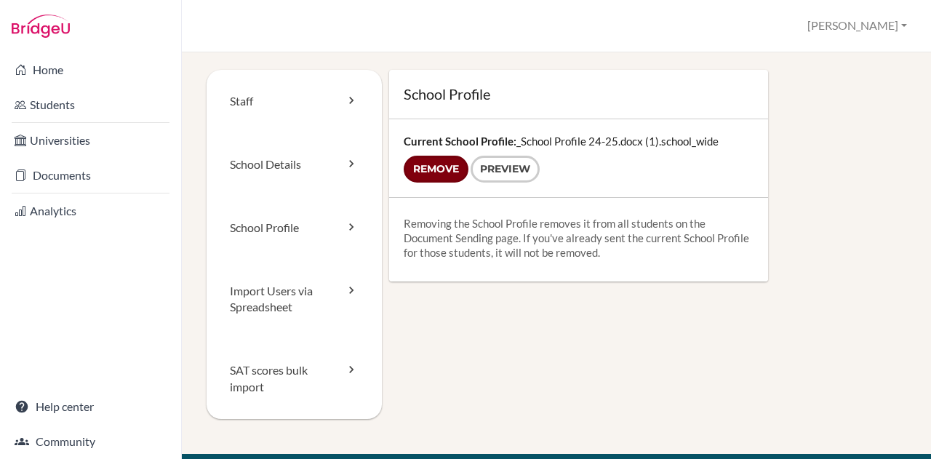
click at [444, 165] on input "Remove" at bounding box center [436, 169] width 65 height 27
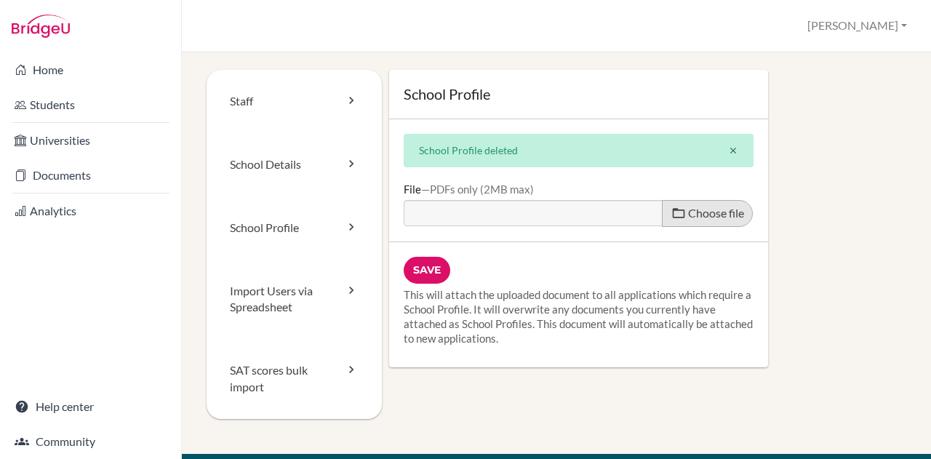
click at [705, 218] on span "Choose file" at bounding box center [716, 213] width 56 height 14
click at [627, 217] on input "Choose file" at bounding box center [515, 208] width 223 height 17
type input "C:\fakepath\School Profile 25-26.PDF"
type input "School Profile 25-26.PDF"
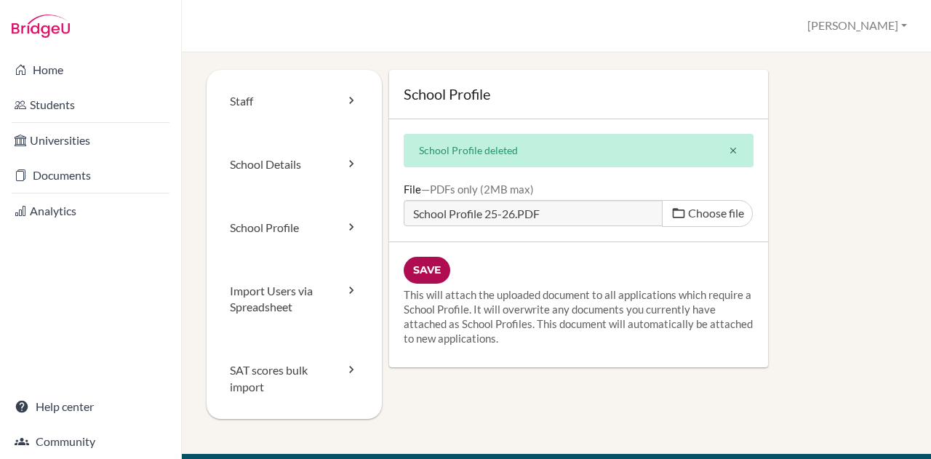
click at [428, 271] on input "Save" at bounding box center [427, 270] width 47 height 27
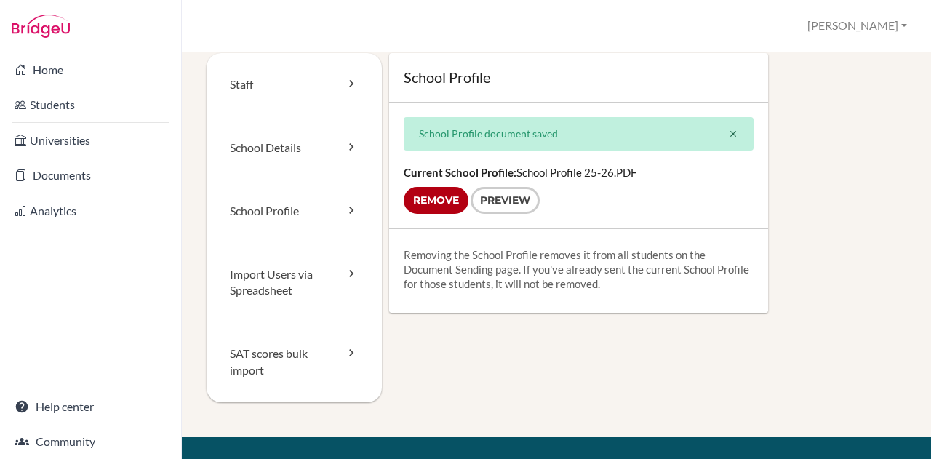
scroll to position [17, 0]
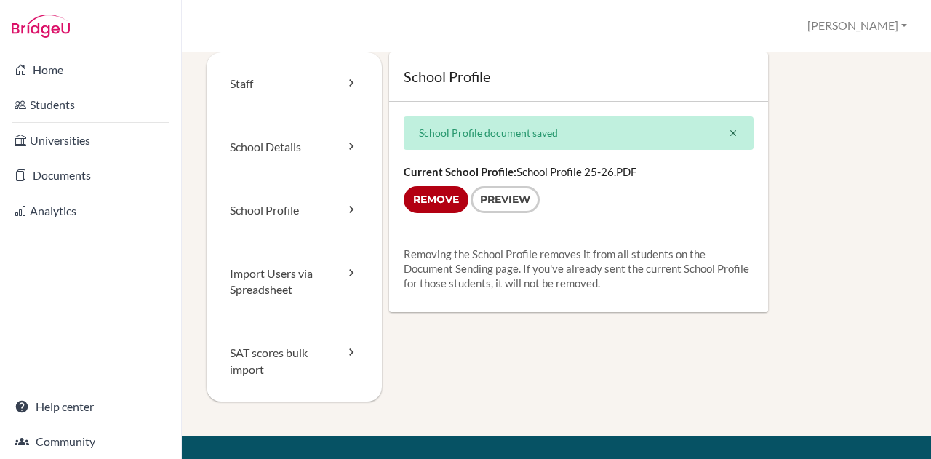
click at [811, 283] on div "School Profile School Profile document saved close Current School Profile: Scho…" at bounding box center [644, 182] width 525 height 260
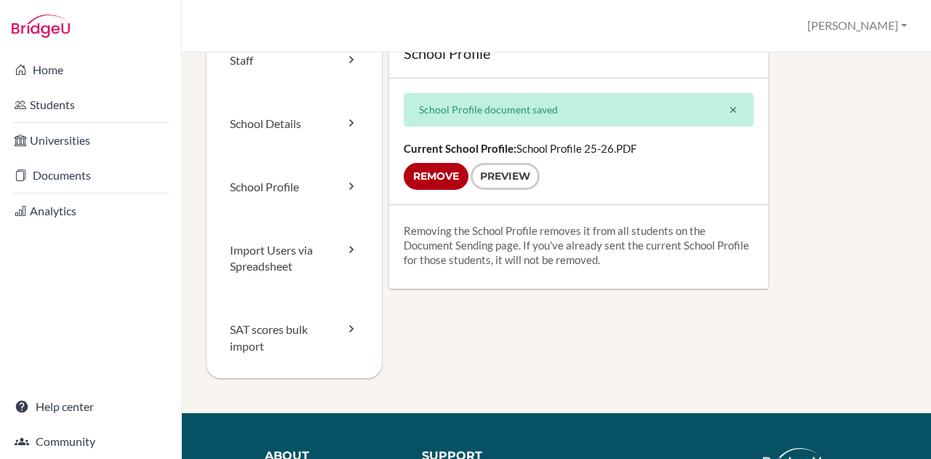
scroll to position [0, 0]
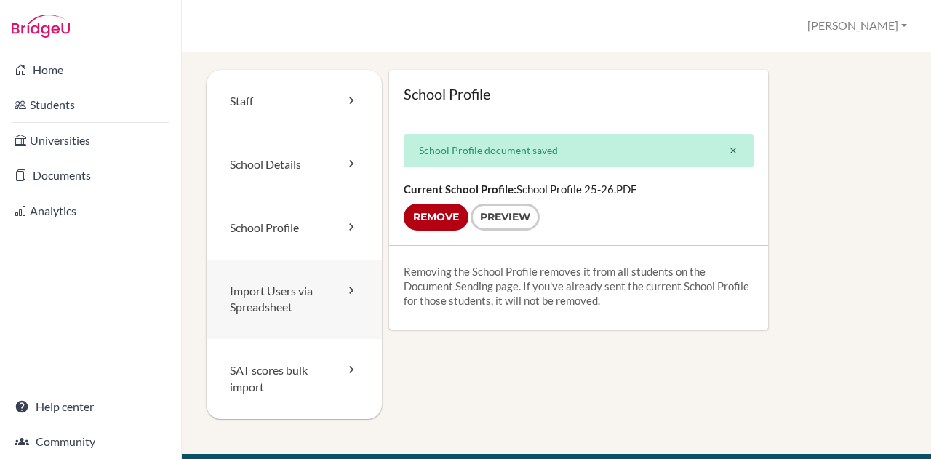
click at [285, 295] on link "Import Users via Spreadsheet" at bounding box center [294, 300] width 175 height 80
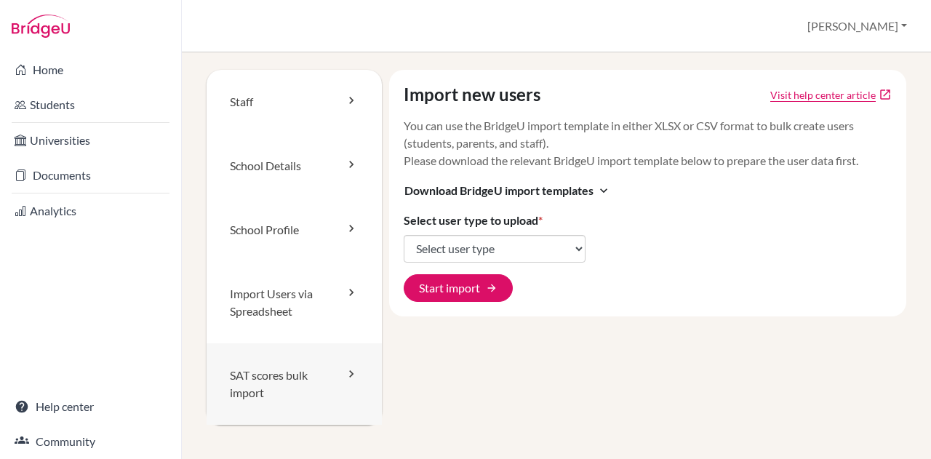
click at [291, 381] on link "SAT scores bulk import" at bounding box center [294, 384] width 175 height 82
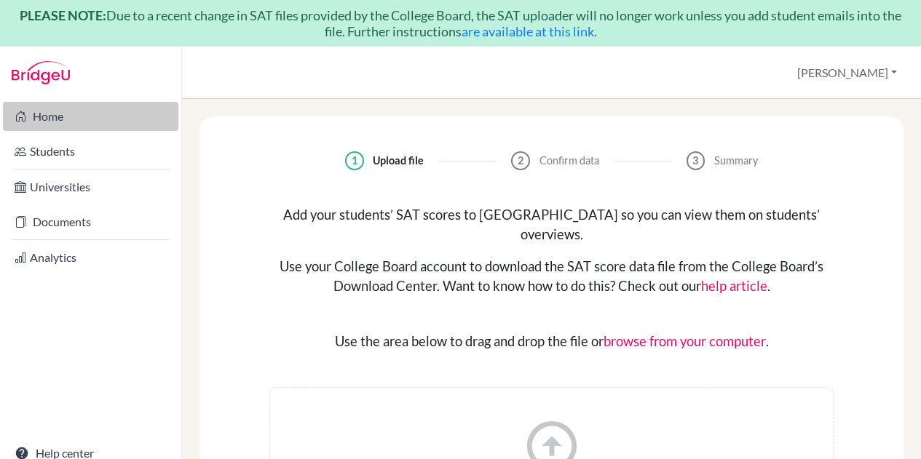
click at [71, 125] on link "Home" at bounding box center [90, 116] width 175 height 29
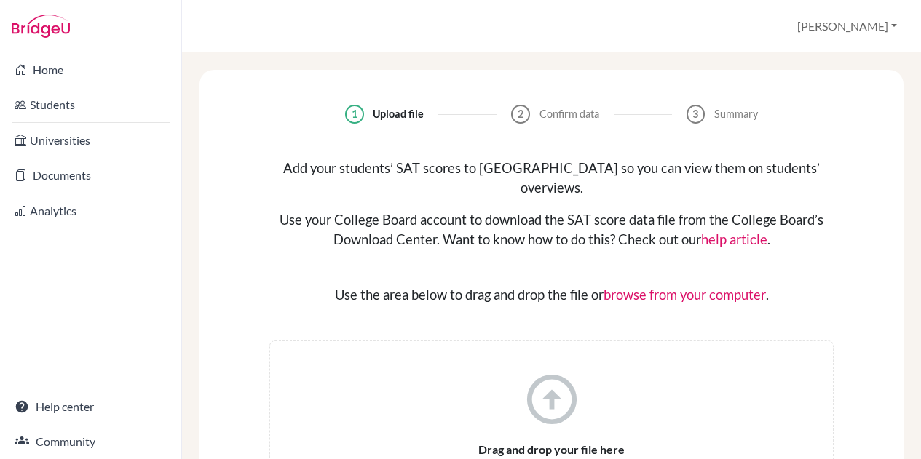
click at [87, 175] on ul "Universities Documents" at bounding box center [90, 158] width 181 height 71
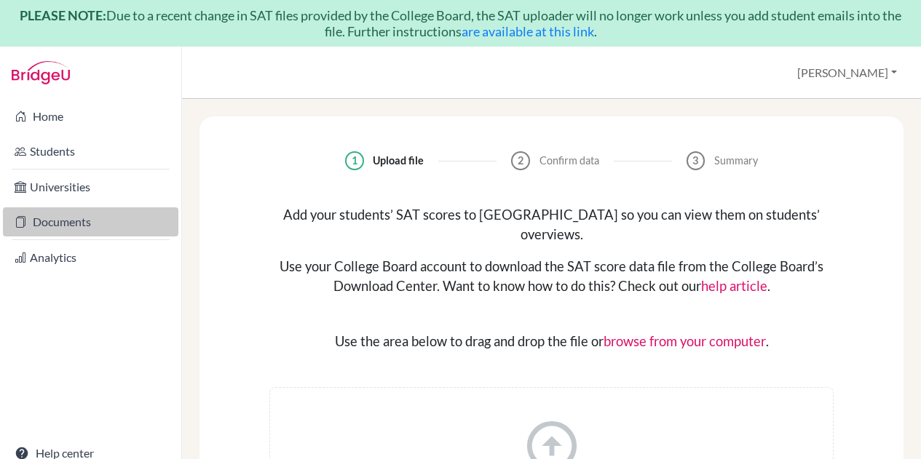
click at [113, 226] on link "Documents" at bounding box center [90, 221] width 175 height 29
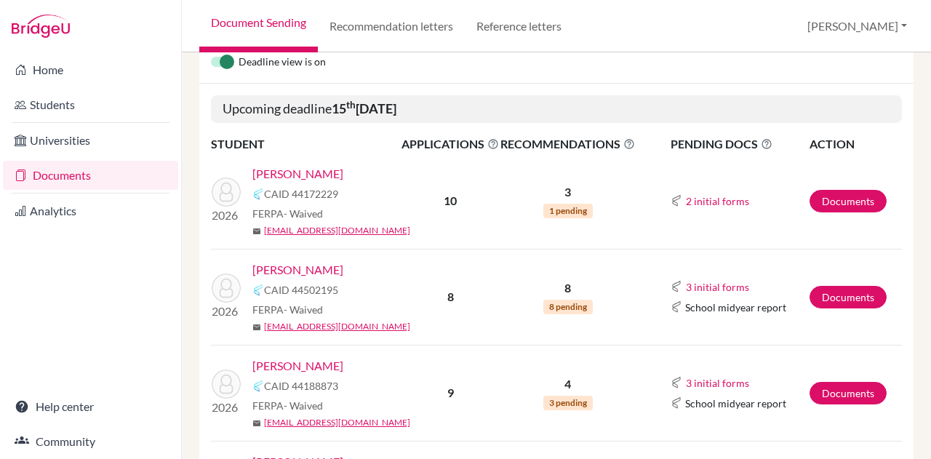
scroll to position [227, 0]
